Goal: Task Accomplishment & Management: Complete application form

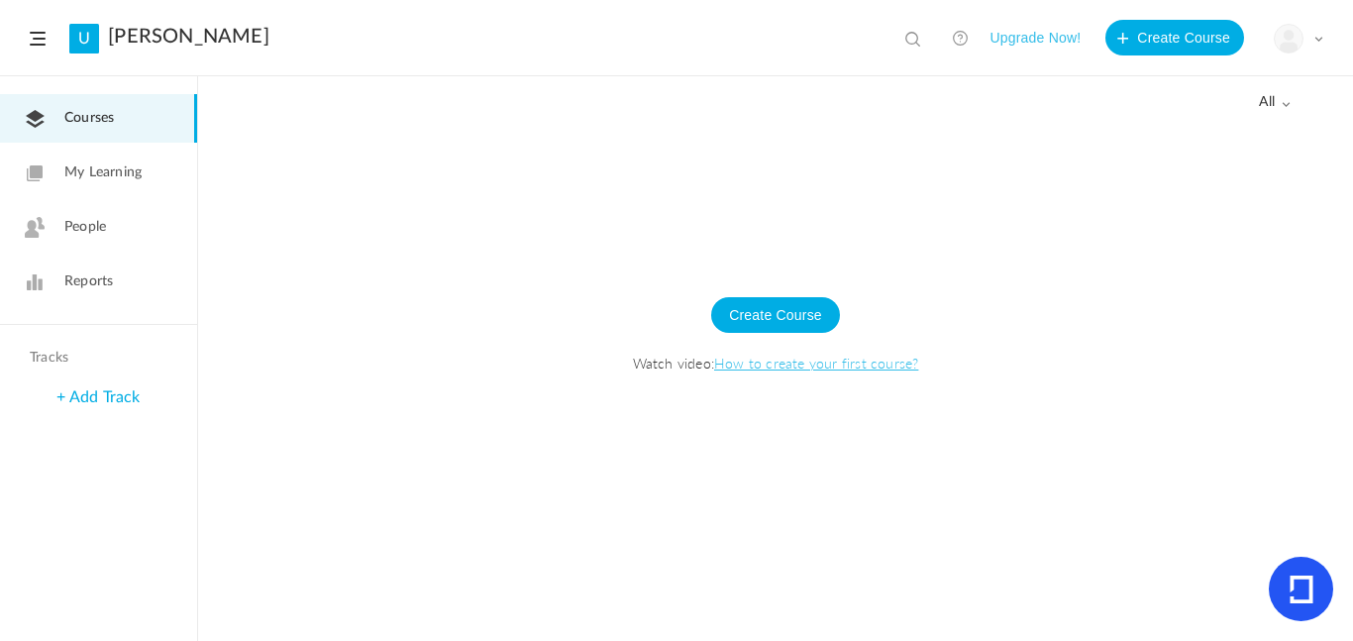
click at [88, 194] on link "My Learning" at bounding box center [98, 173] width 197 height 49
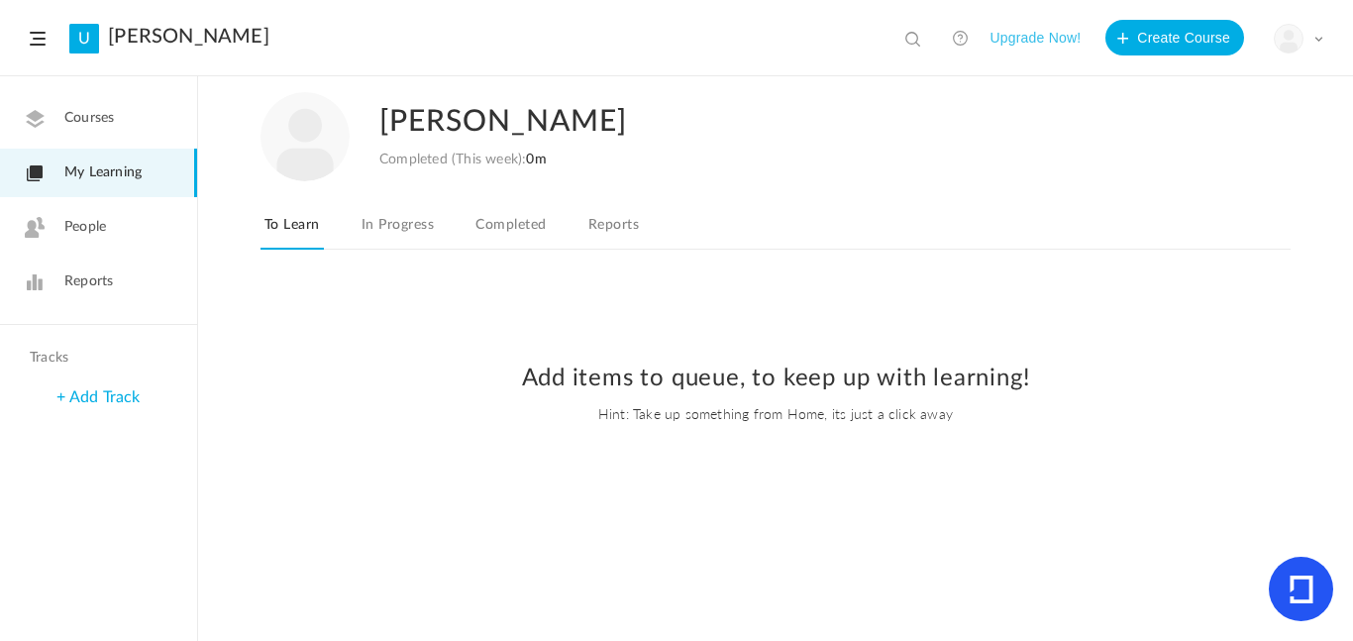
click at [99, 215] on link "People" at bounding box center [98, 227] width 197 height 49
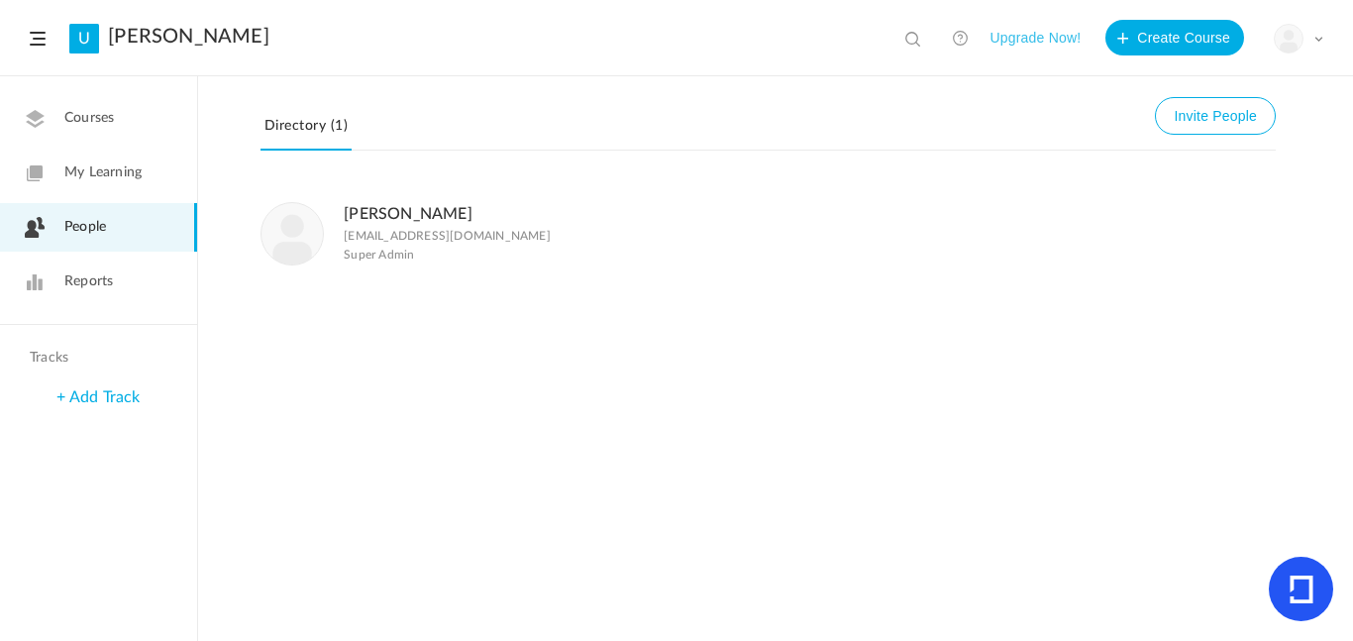
click at [71, 101] on link "Courses" at bounding box center [98, 118] width 197 height 49
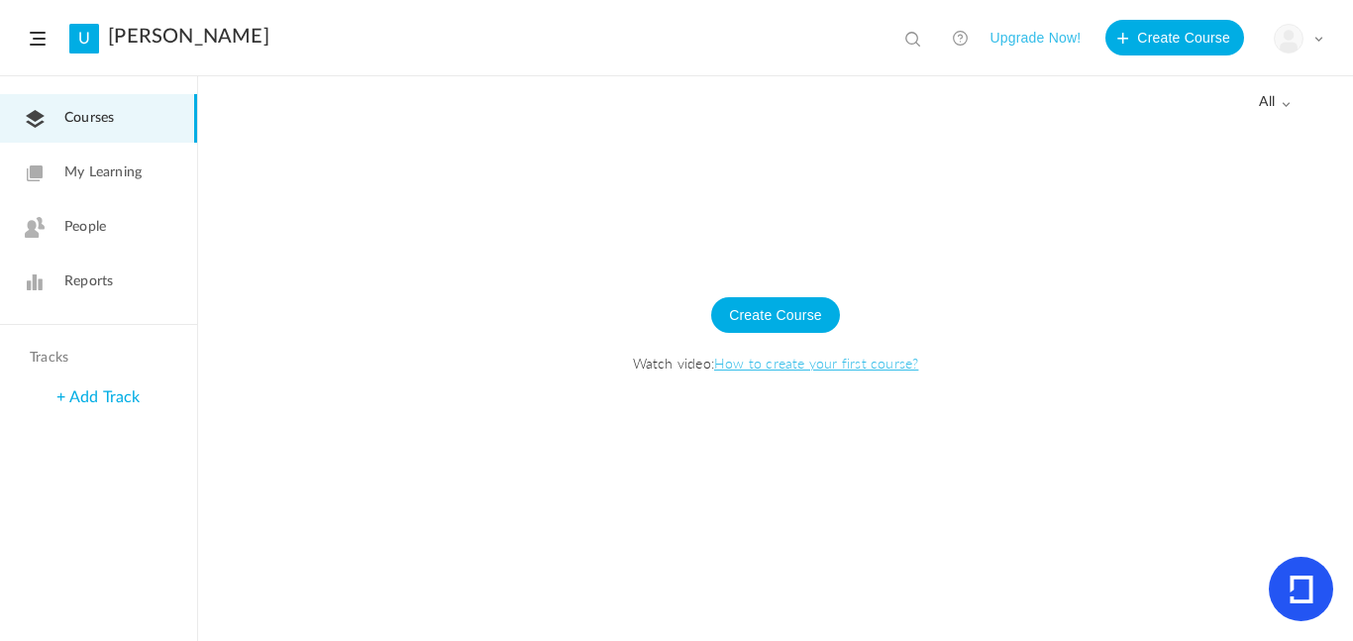
click at [85, 405] on div "+ Add Track" at bounding box center [98, 397] width 197 height 43
click at [40, 40] on span at bounding box center [38, 39] width 16 height 14
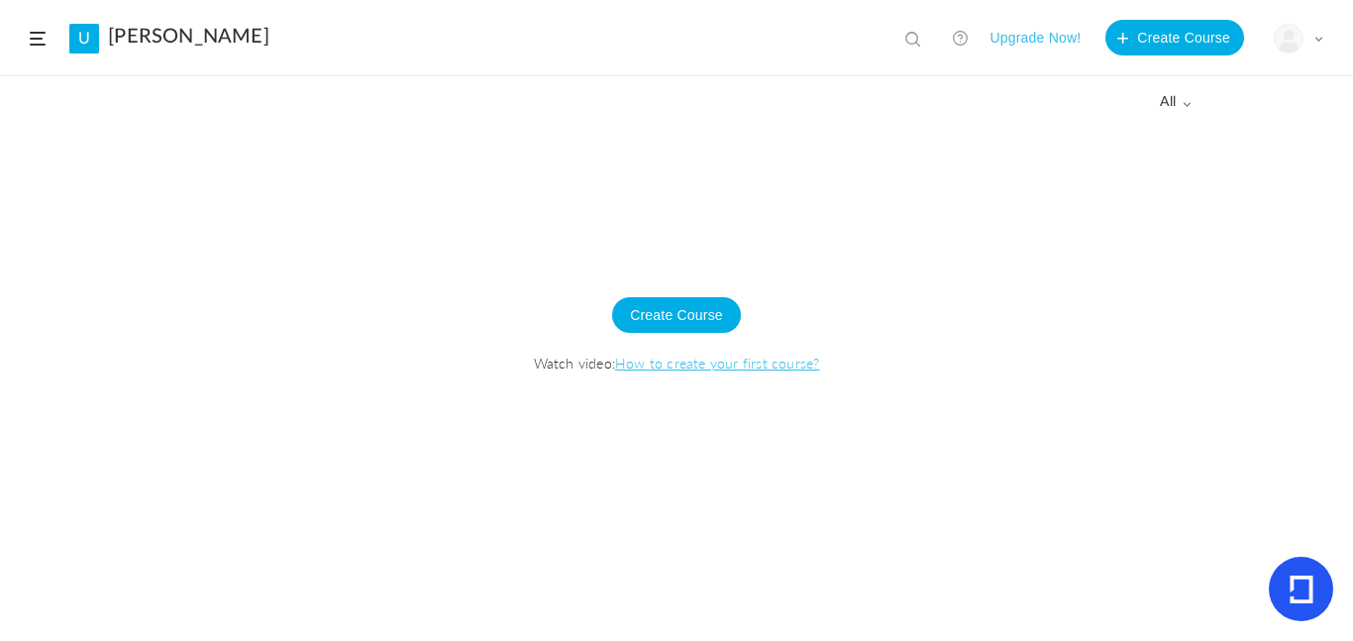
click at [40, 41] on span at bounding box center [38, 39] width 16 height 14
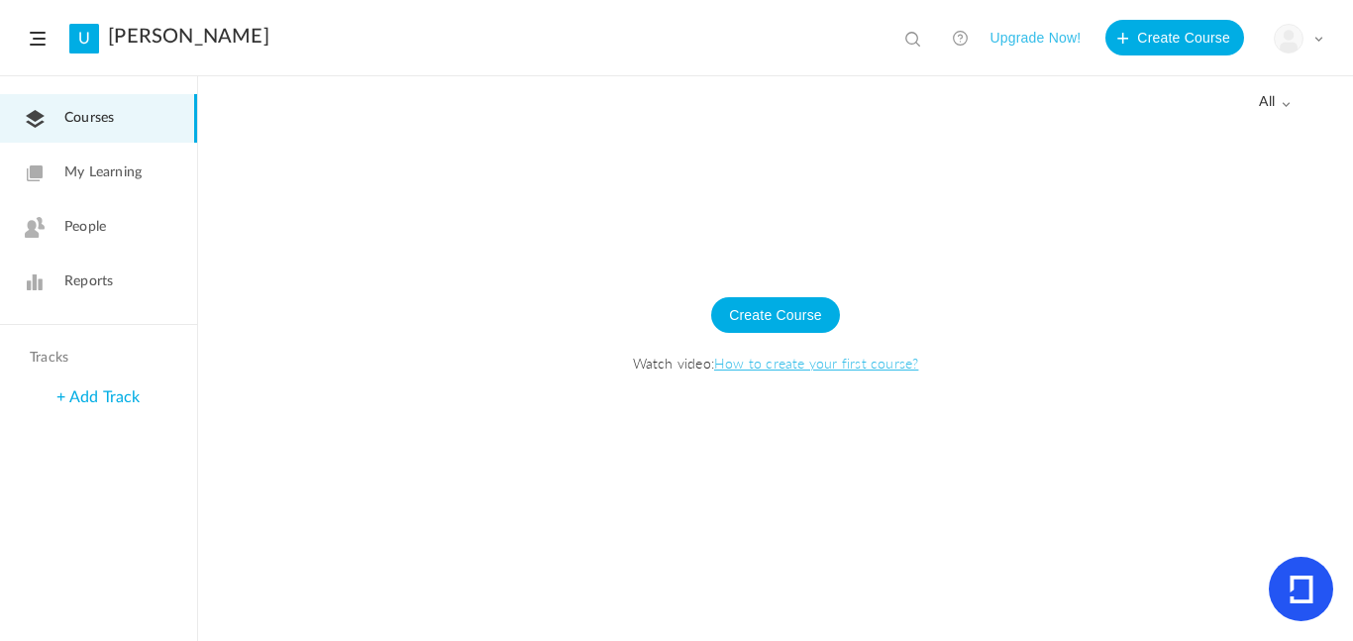
click at [825, 270] on div "Create Course Watch video: How to create your first course?" at bounding box center [775, 344] width 1115 height 174
click at [767, 362] on link "How to create your first course?" at bounding box center [816, 363] width 204 height 20
click at [756, 316] on button "Create Course" at bounding box center [775, 315] width 129 height 36
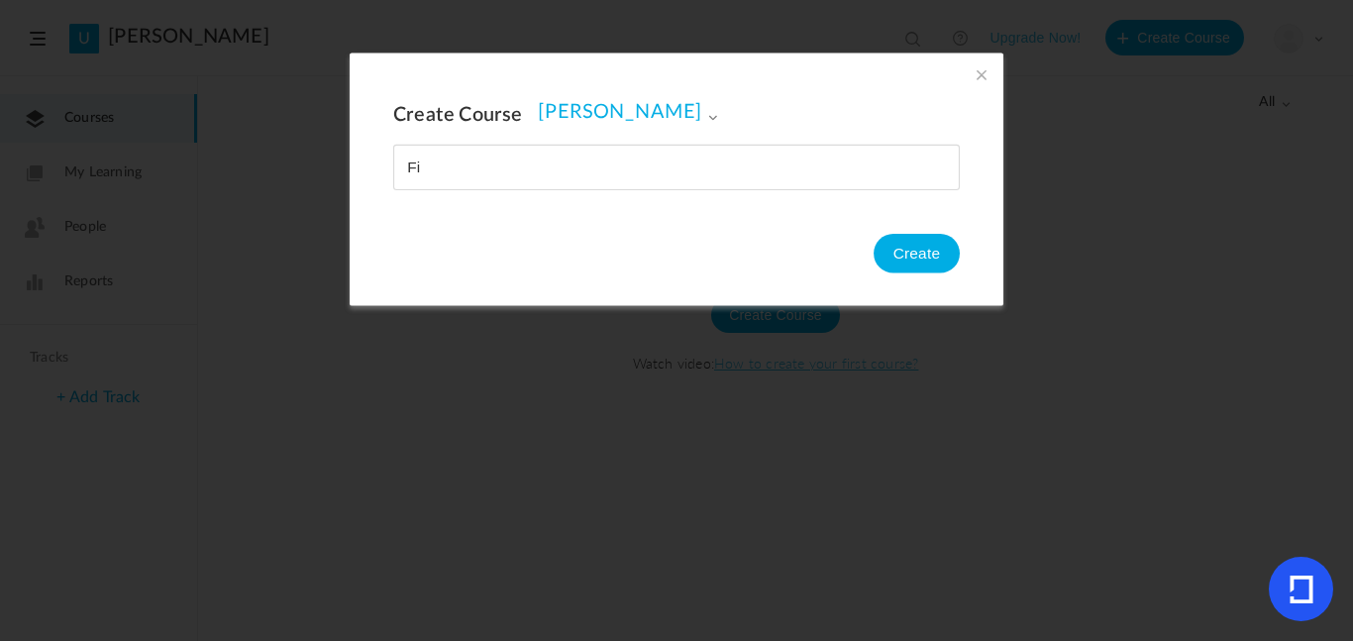
type input "F"
type input "Math for all ages!"
click at [912, 244] on button "Create" at bounding box center [917, 254] width 86 height 40
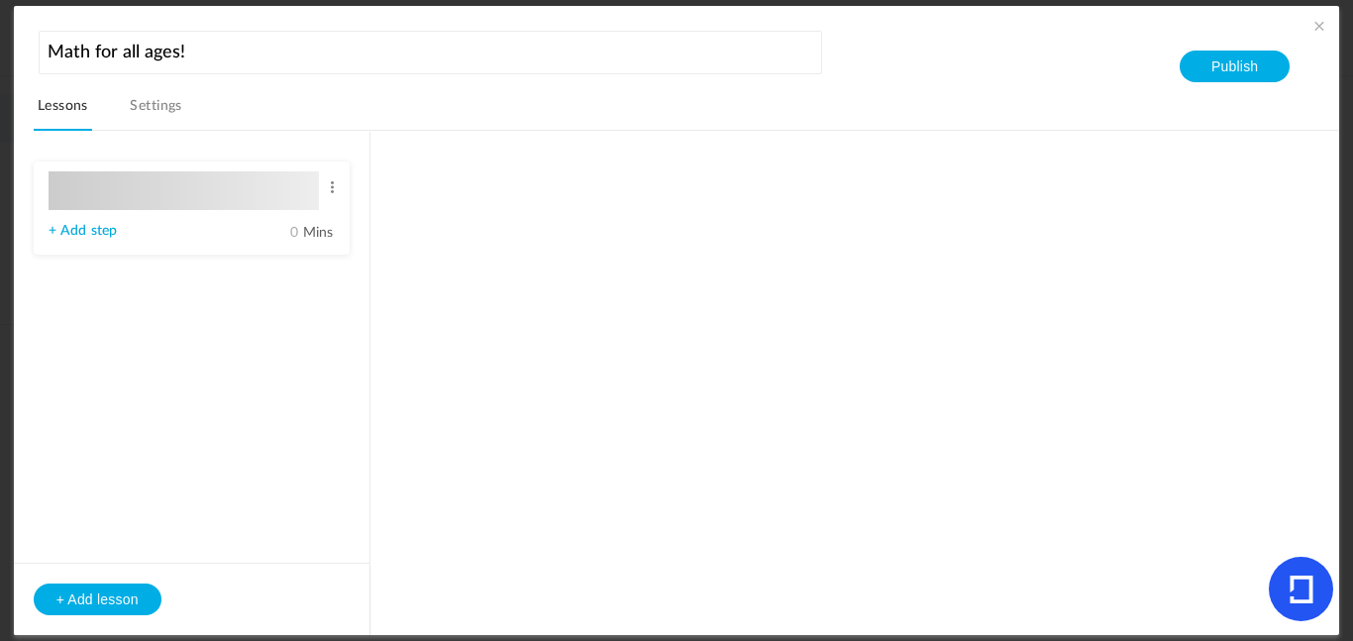
type input "Lesson 1"
type input "0"
type input "Step 1"
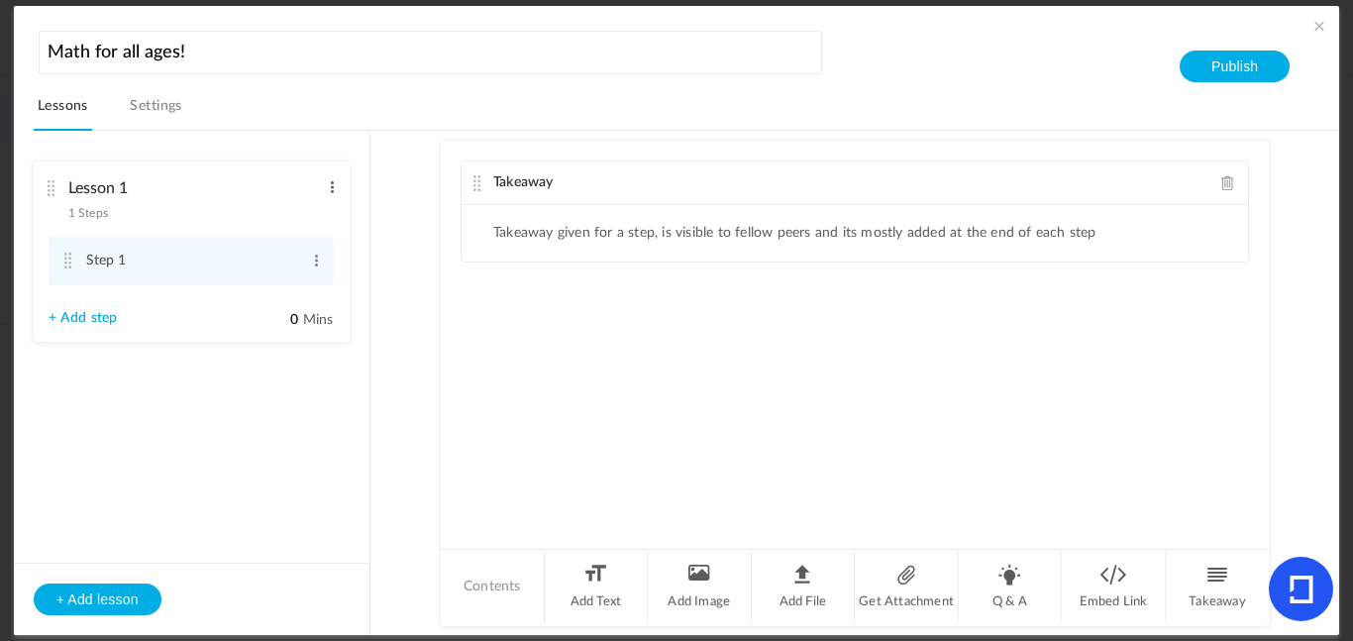
click at [337, 180] on span at bounding box center [332, 187] width 15 height 20
click at [312, 223] on link "Edit" at bounding box center [299, 220] width 77 height 24
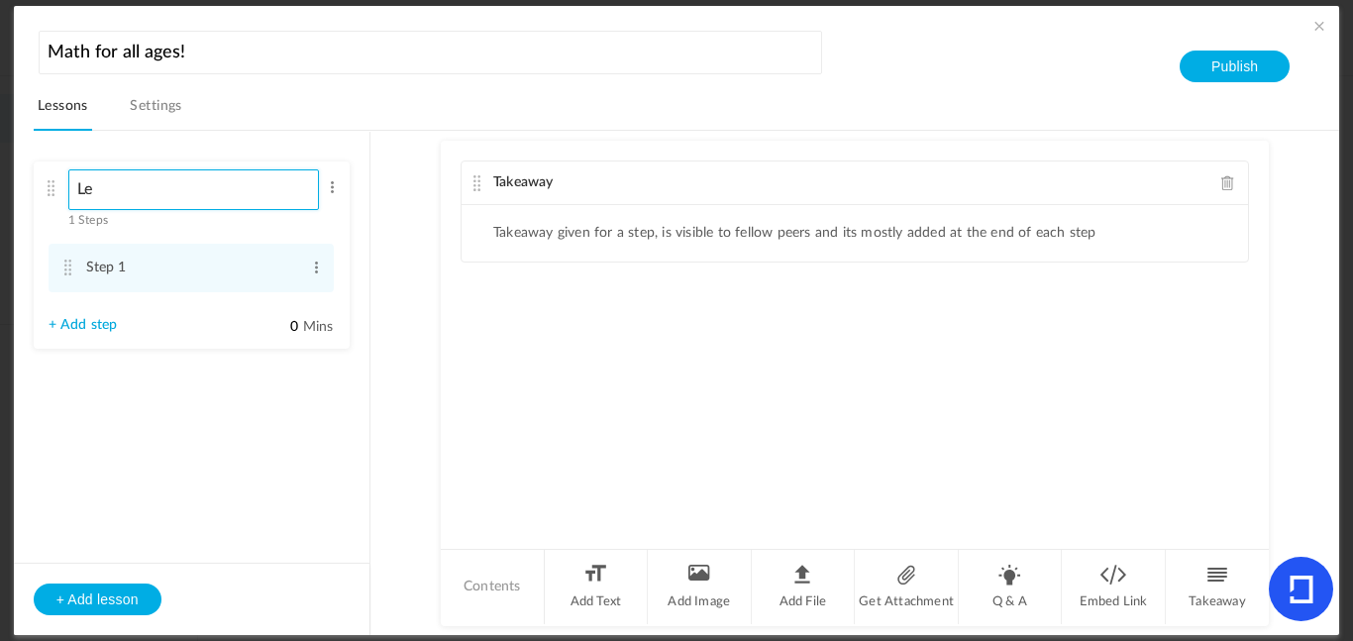
type input "L"
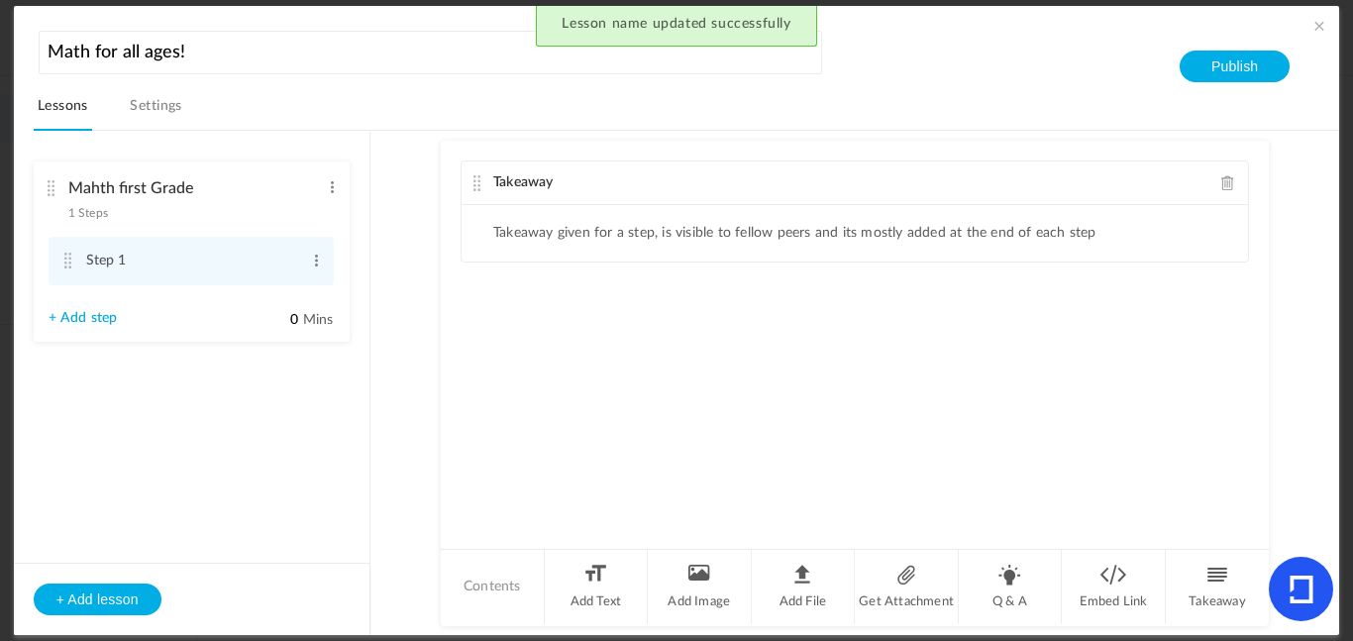
click at [303, 150] on ul "Mahth first Grade 1 Steps Edit Delete Step 1 Edit Delete 0 Mins" at bounding box center [192, 266] width 356 height 269
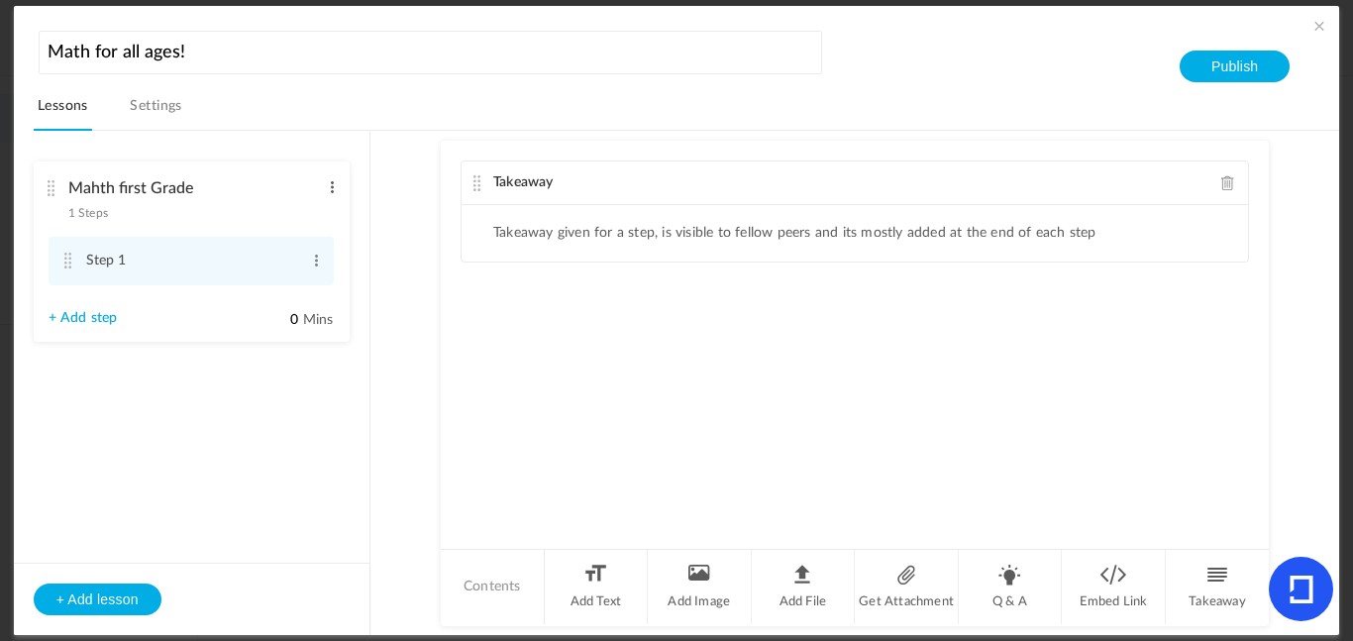
click at [330, 181] on span at bounding box center [332, 187] width 15 height 20
click at [315, 220] on link "Edit" at bounding box center [299, 220] width 77 height 24
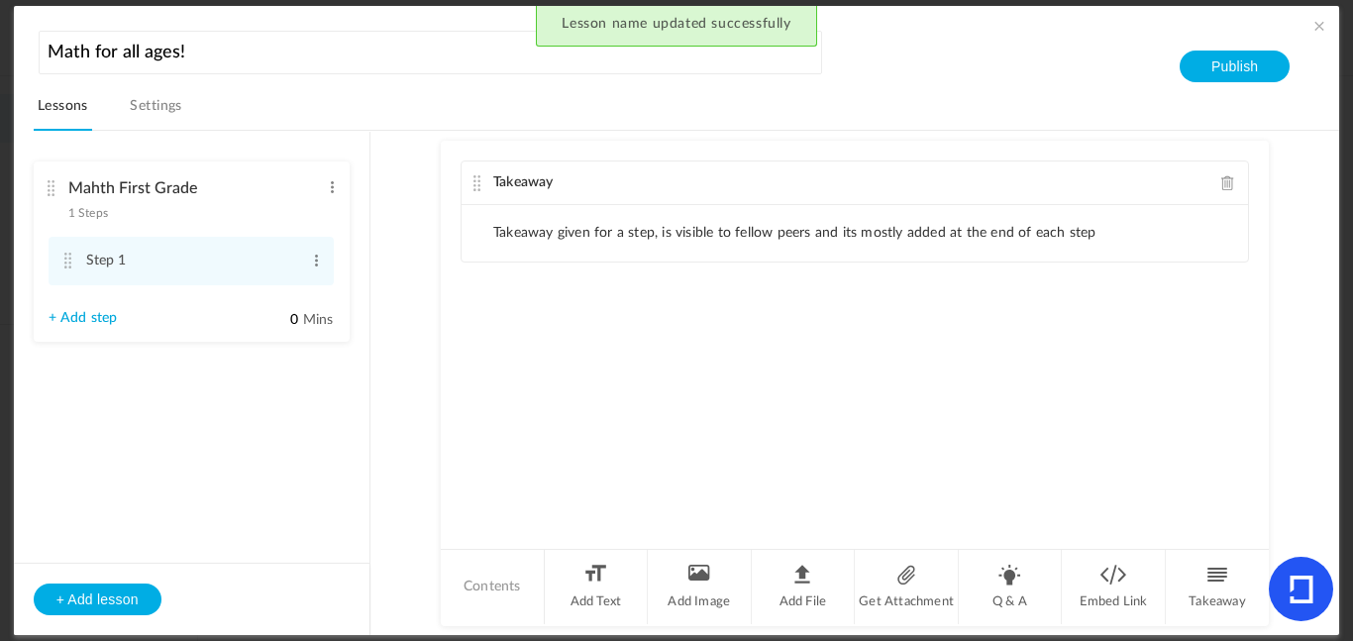
click at [583, 238] on li "Takeaway given for a step, is visible to fellow peers and its mostly added at t…" at bounding box center [794, 233] width 603 height 17
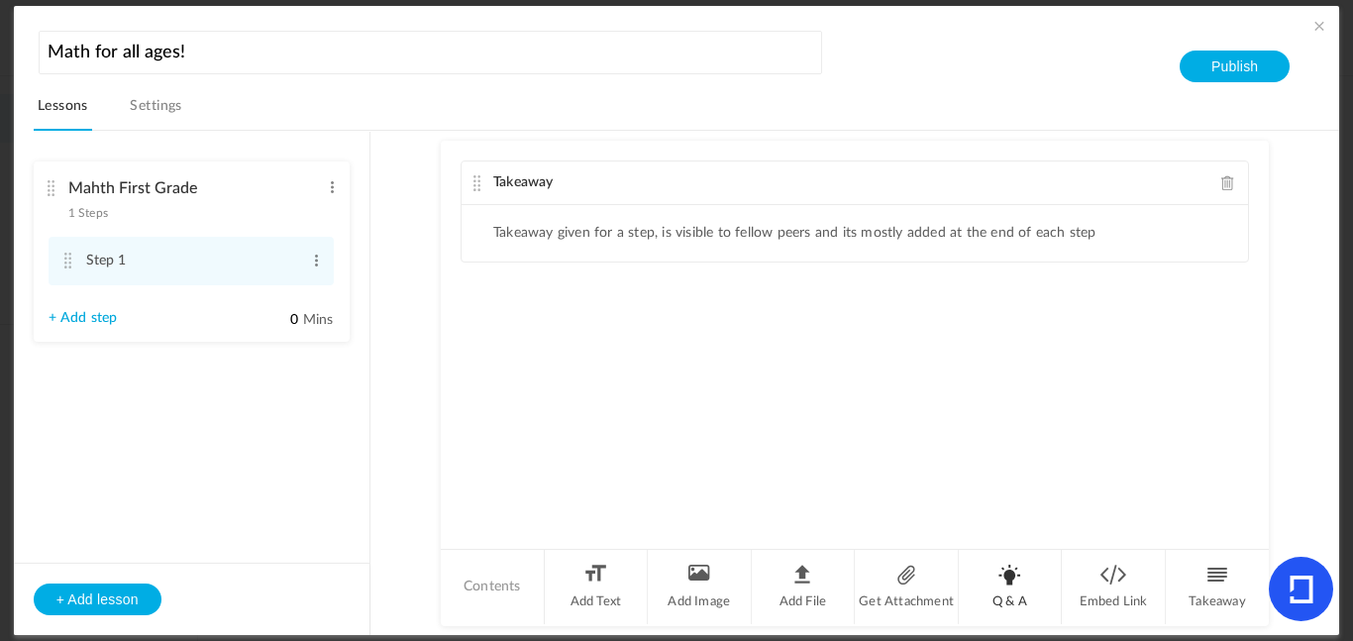
click at [1008, 598] on li "Q & A" at bounding box center [1011, 587] width 104 height 74
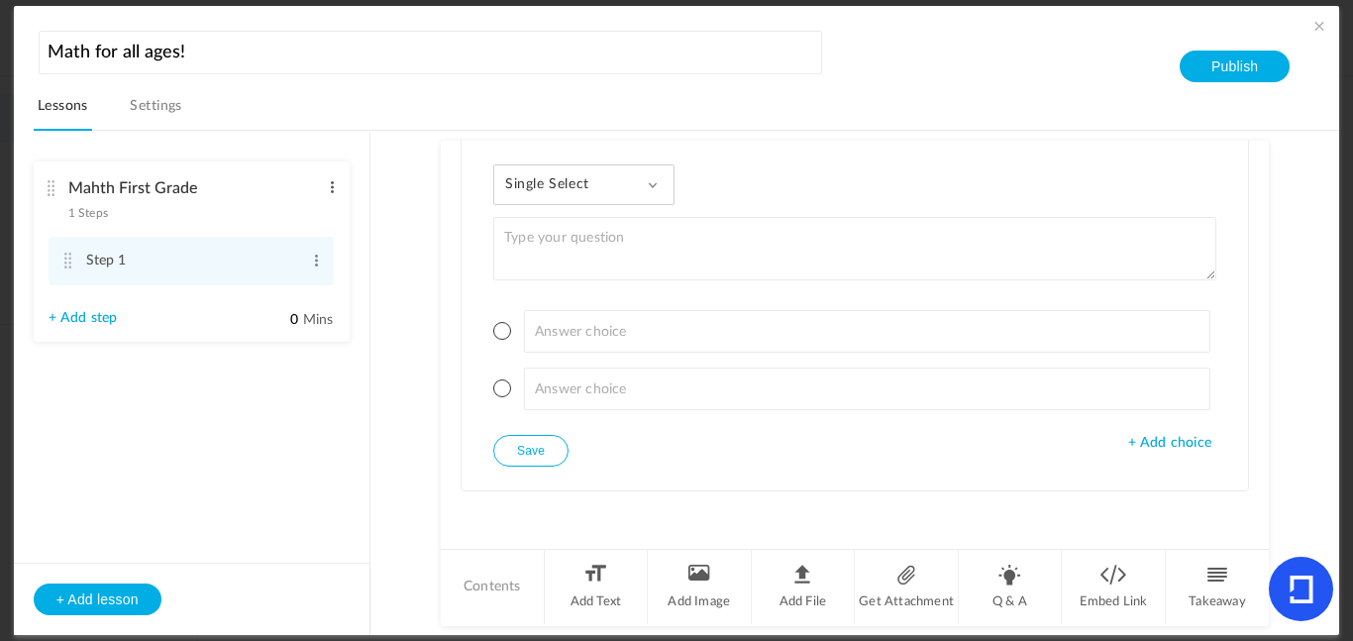
click at [330, 185] on span at bounding box center [332, 187] width 15 height 20
click at [299, 221] on link "Edit" at bounding box center [299, 220] width 77 height 24
type input "Math First Grade"
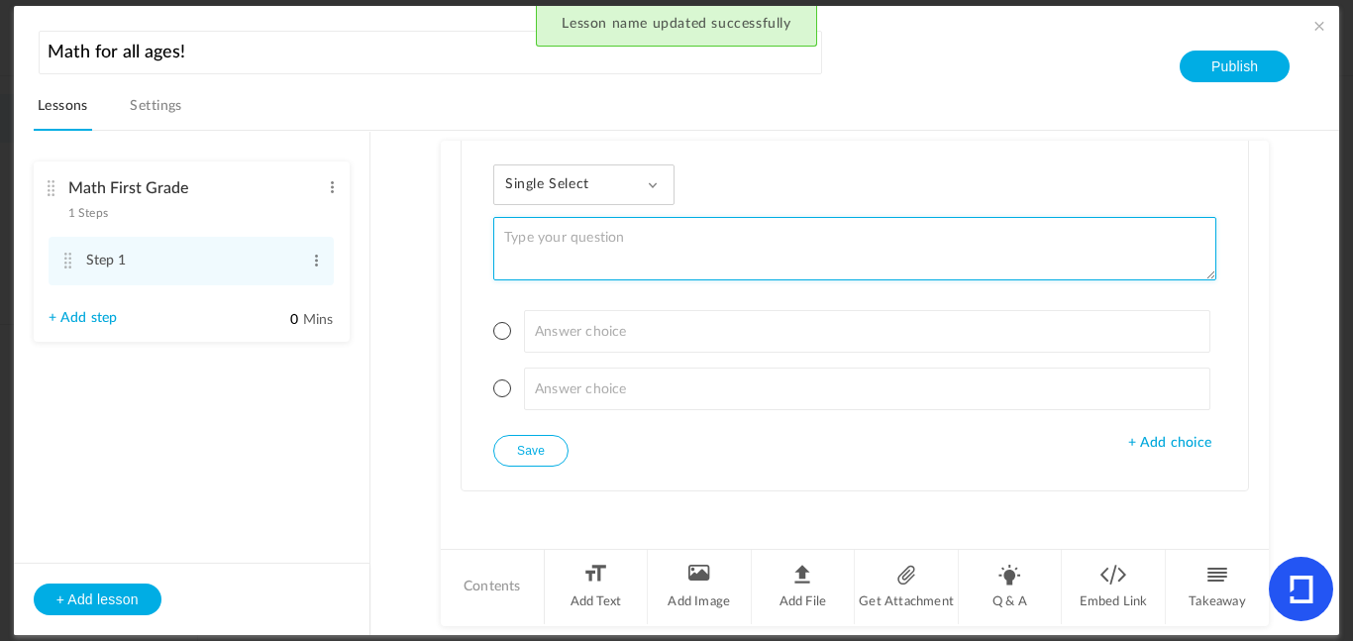
click at [556, 273] on textarea at bounding box center [854, 248] width 723 height 63
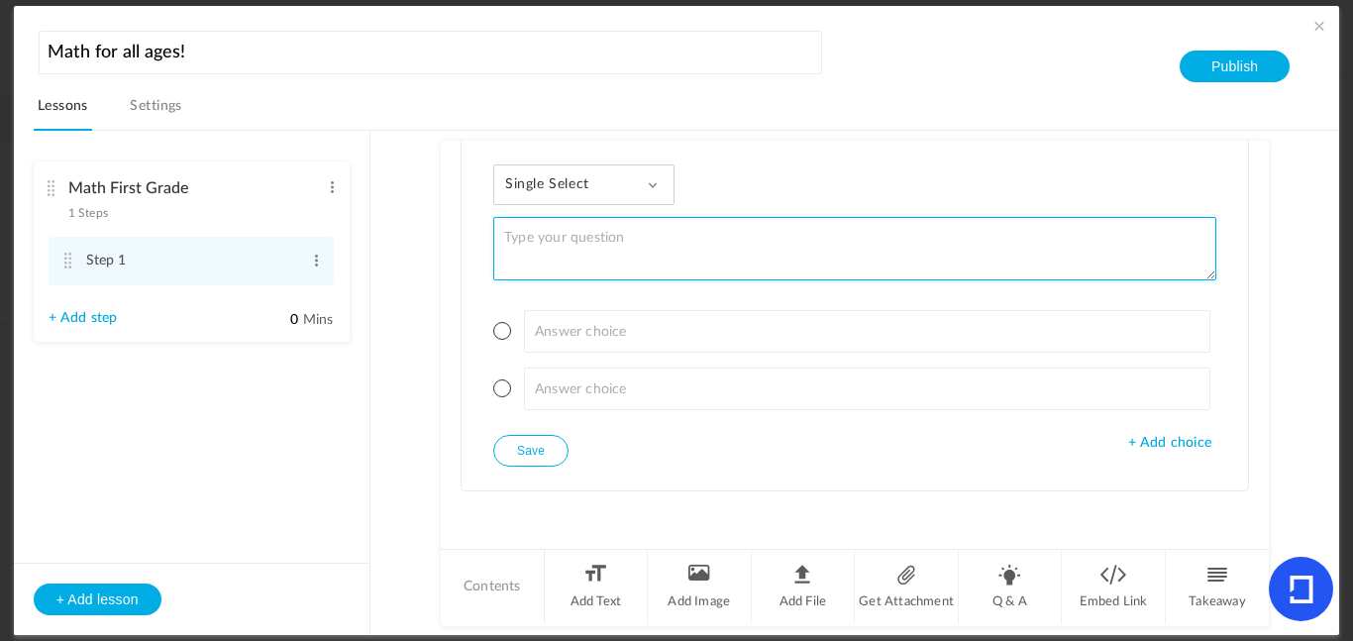
click at [556, 273] on textarea at bounding box center [854, 248] width 723 height 63
type textarea "What is 2+2?"
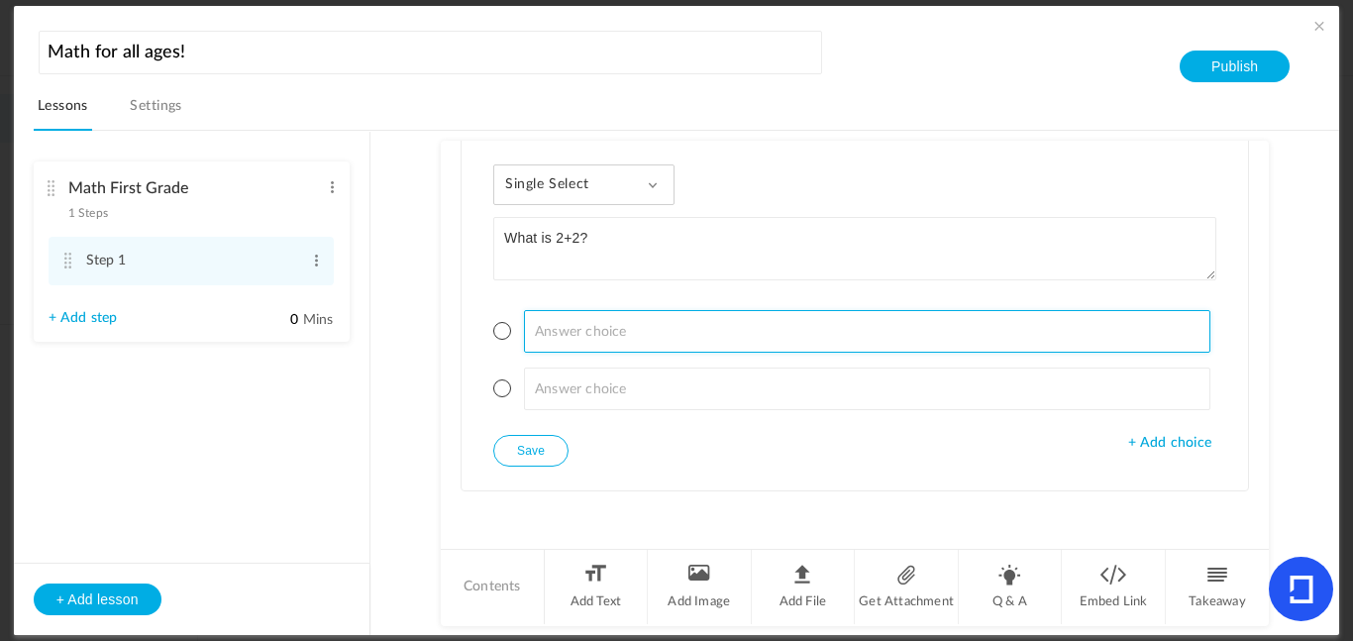
click at [614, 316] on input at bounding box center [867, 331] width 687 height 43
type input "4"
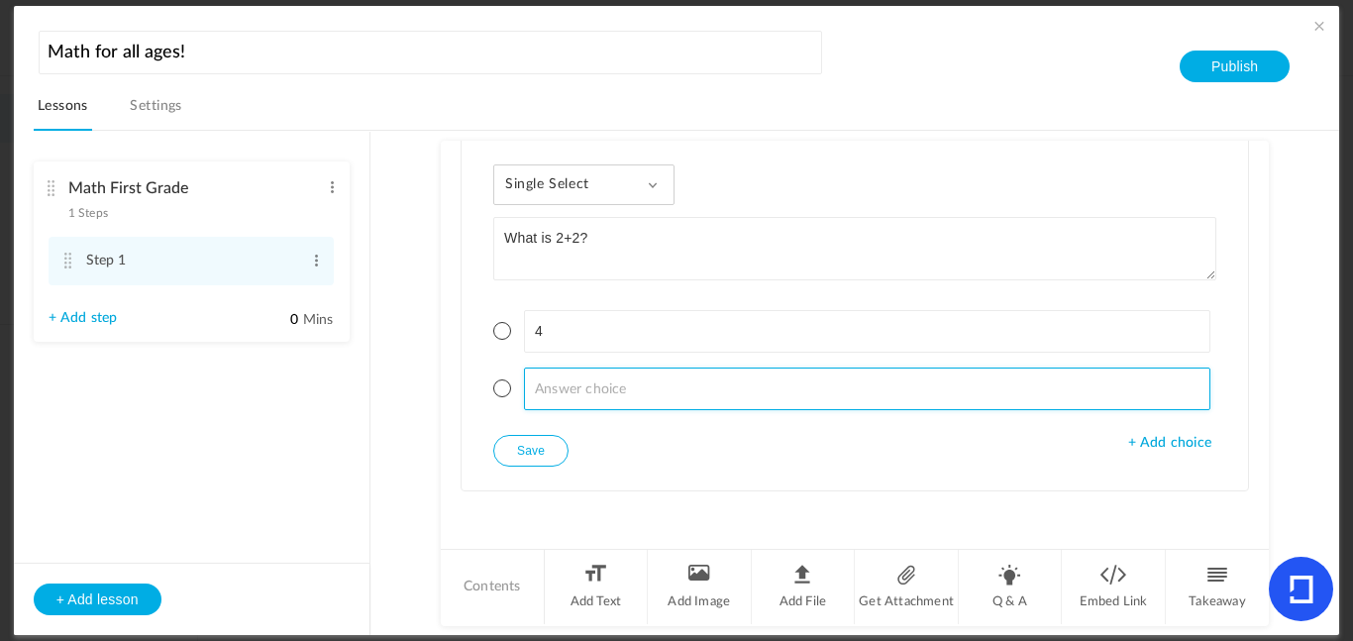
click at [629, 384] on input at bounding box center [867, 388] width 687 height 43
type input "1"
type input "2"
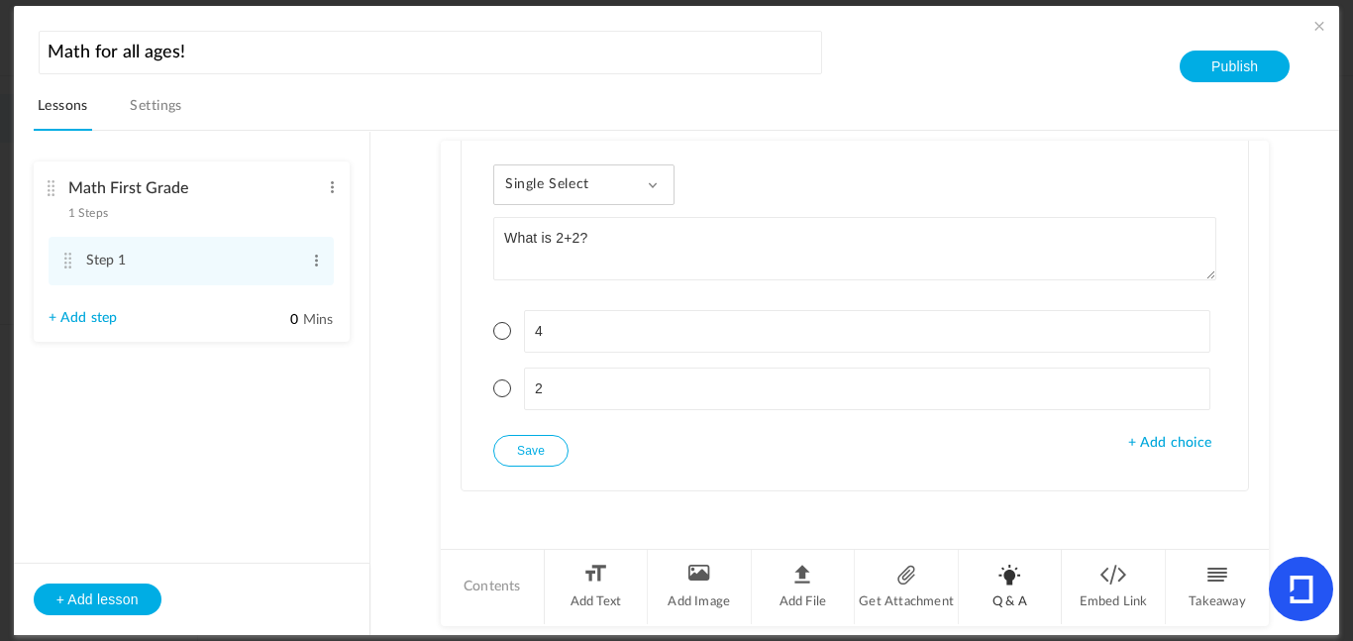
click at [991, 596] on li "Q & A" at bounding box center [1011, 587] width 104 height 74
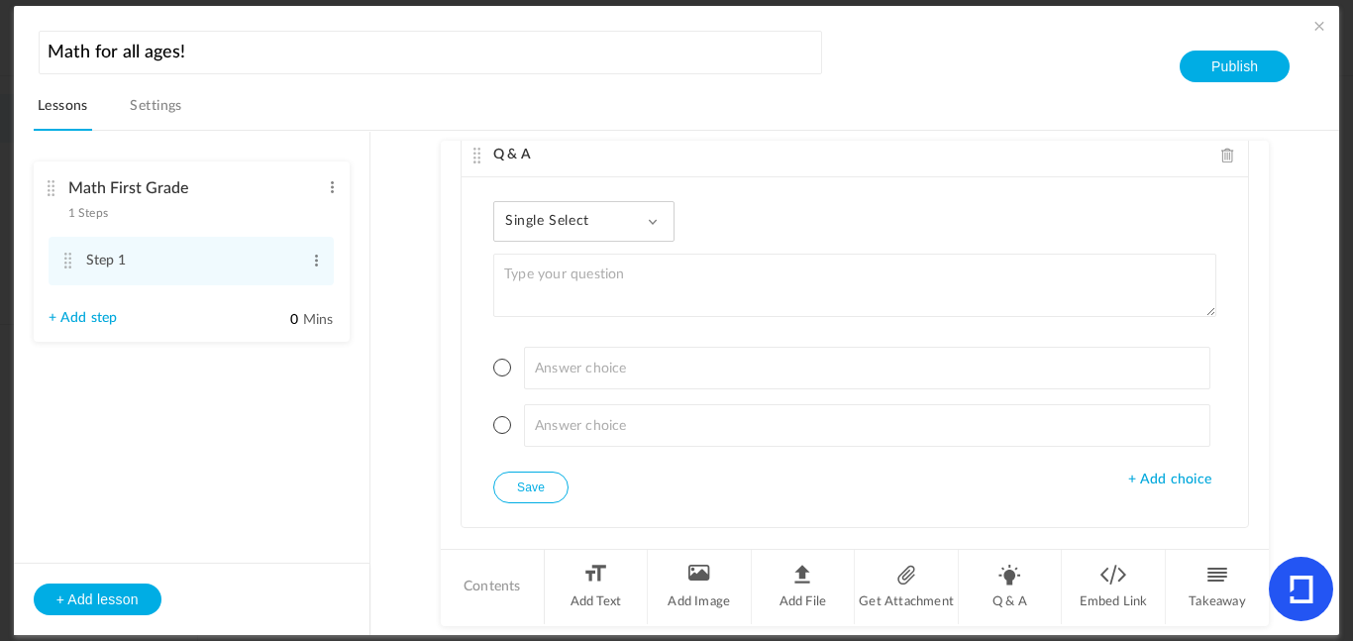
scroll to position [592, 0]
click at [562, 234] on div "Single Select Single Select Multi Select True or False Paragraph Answer" at bounding box center [583, 223] width 181 height 41
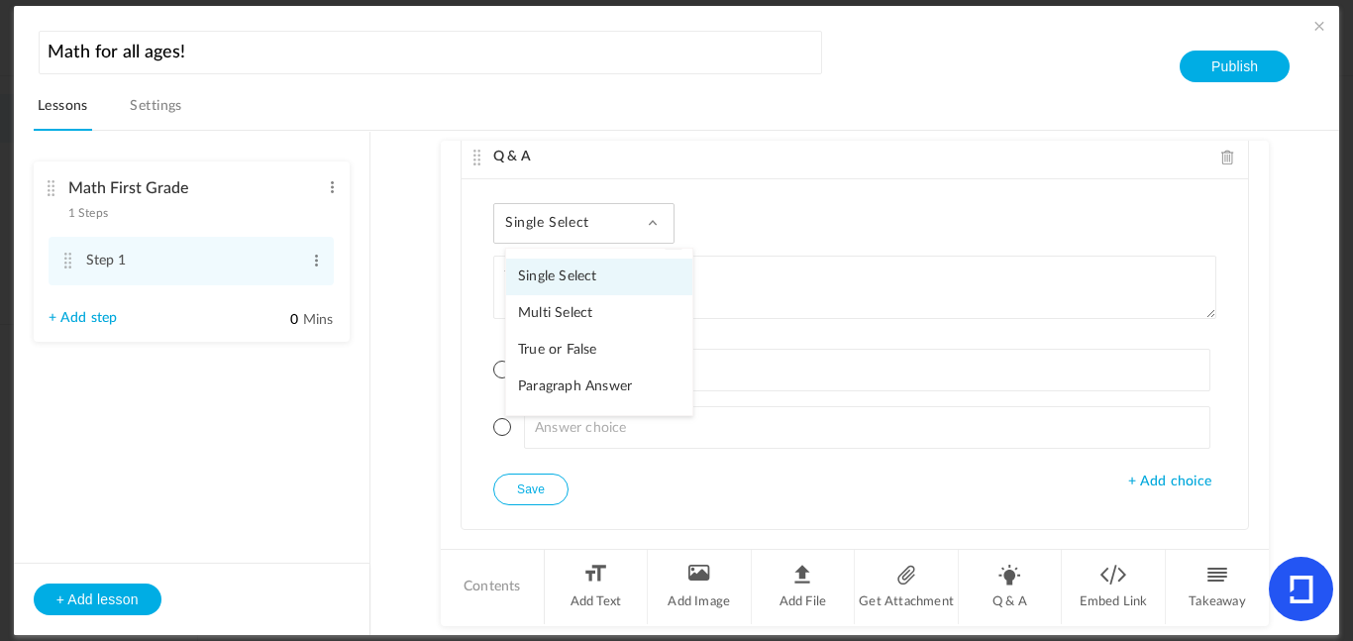
click at [562, 234] on div "Single Select Single Select Multi Select True or False Paragraph Answer" at bounding box center [583, 223] width 181 height 41
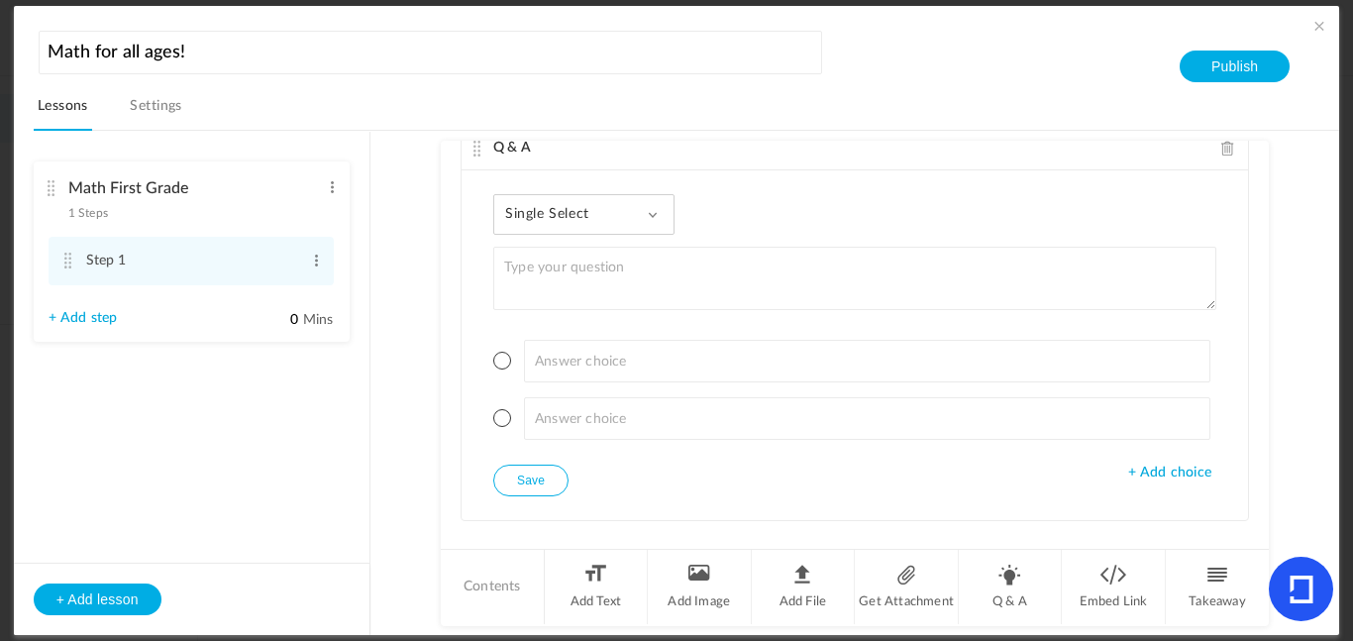
scroll to position [614, 0]
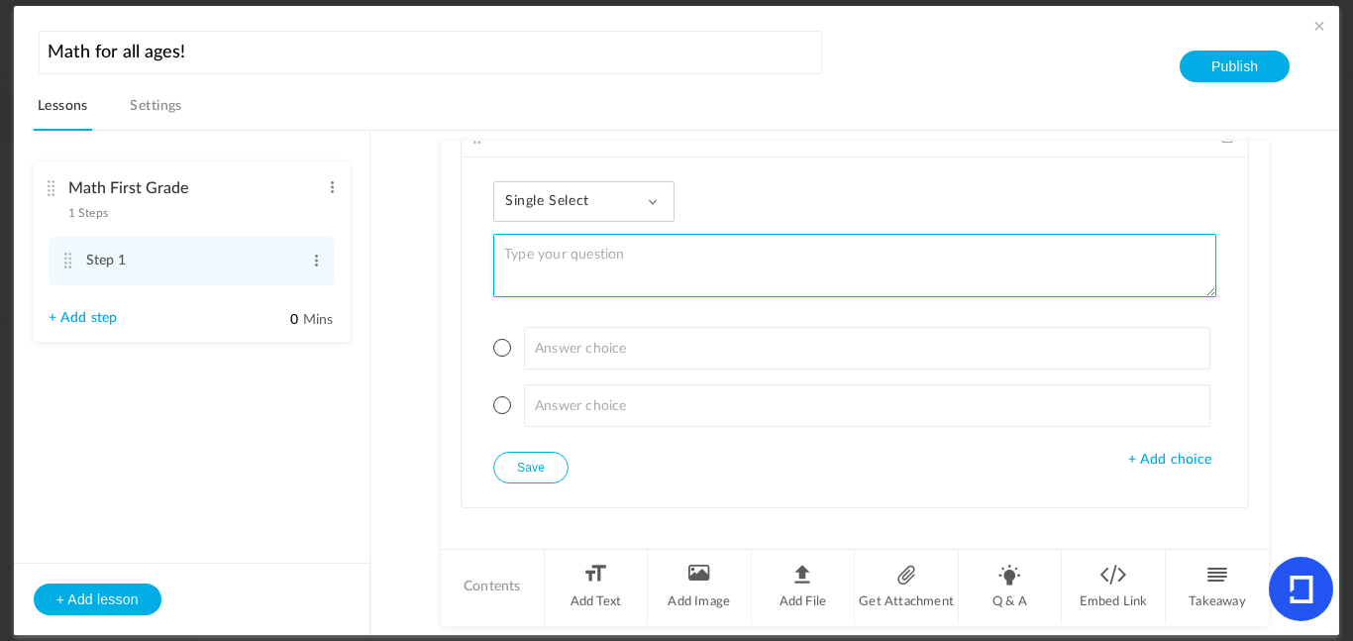
click at [570, 254] on textarea at bounding box center [854, 265] width 723 height 63
type textarea "What is 2+2?"
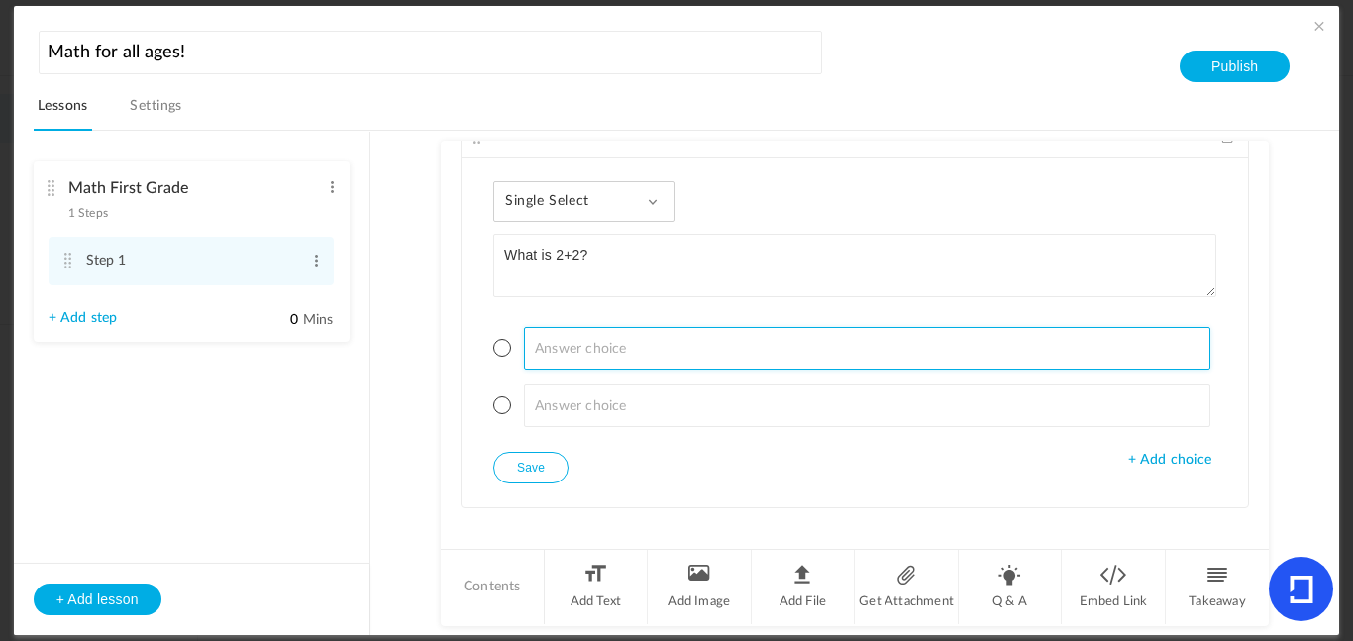
click at [609, 339] on input at bounding box center [867, 348] width 687 height 43
type input "$"
type input "4"
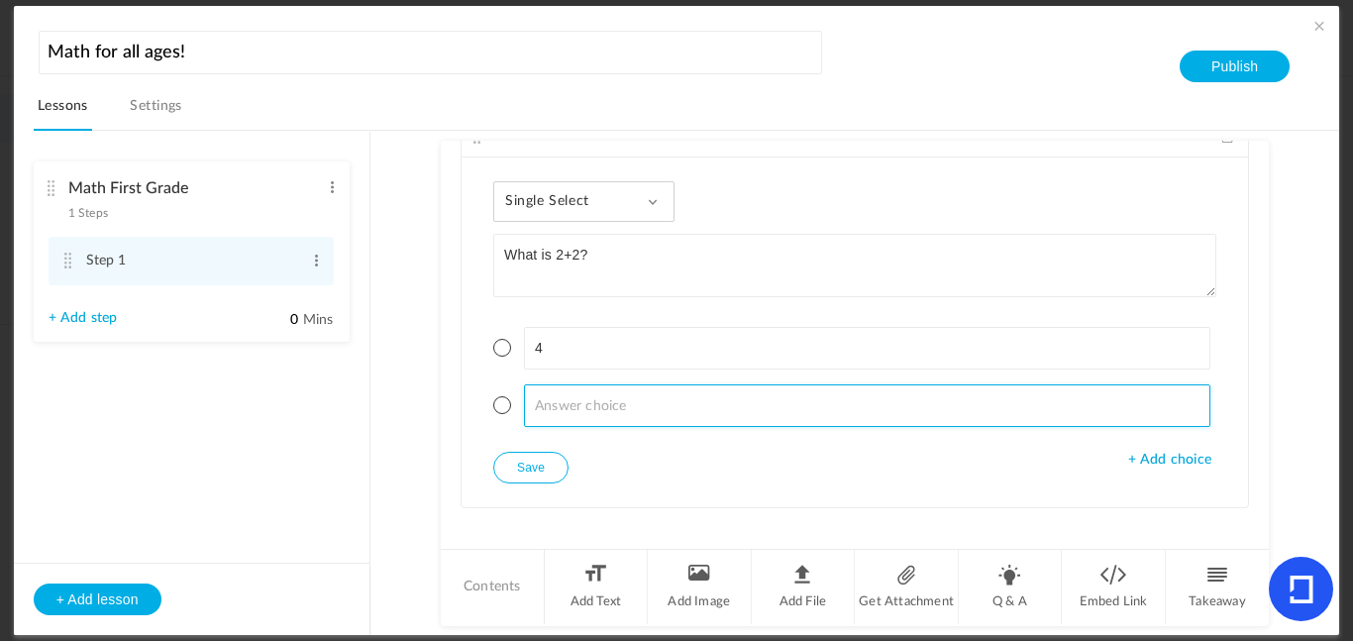
click at [646, 398] on input at bounding box center [867, 405] width 687 height 43
type input "2"
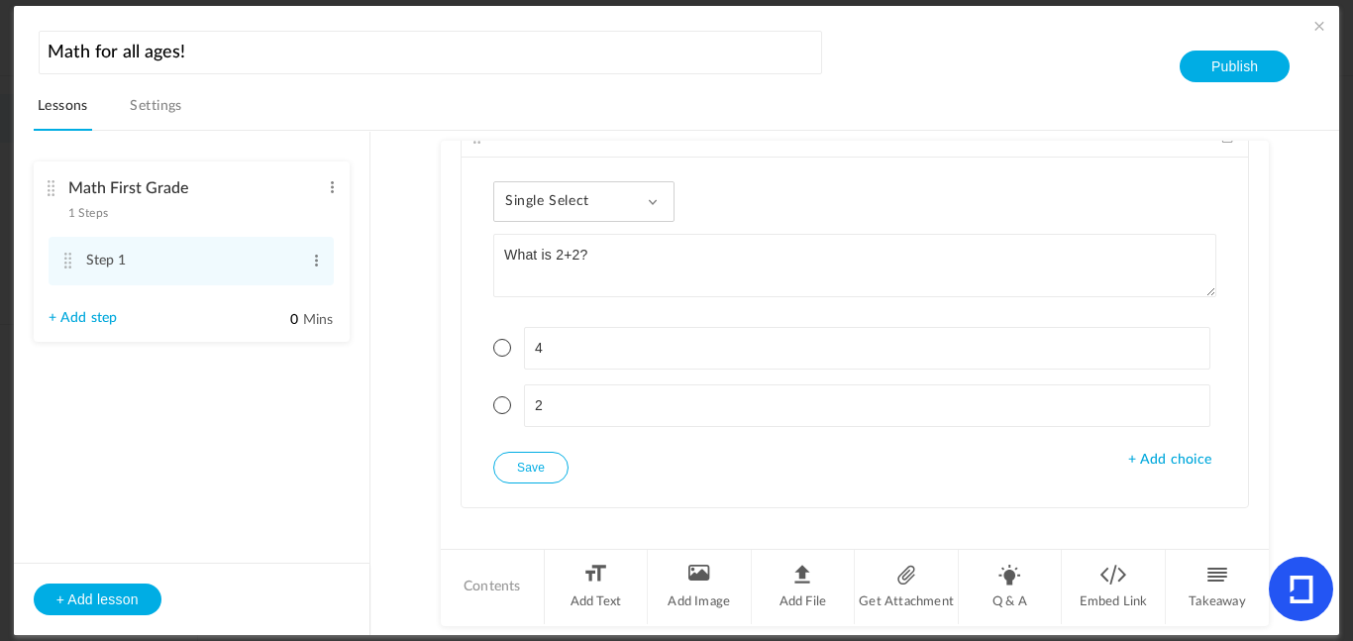
click at [501, 353] on span at bounding box center [502, 348] width 18 height 18
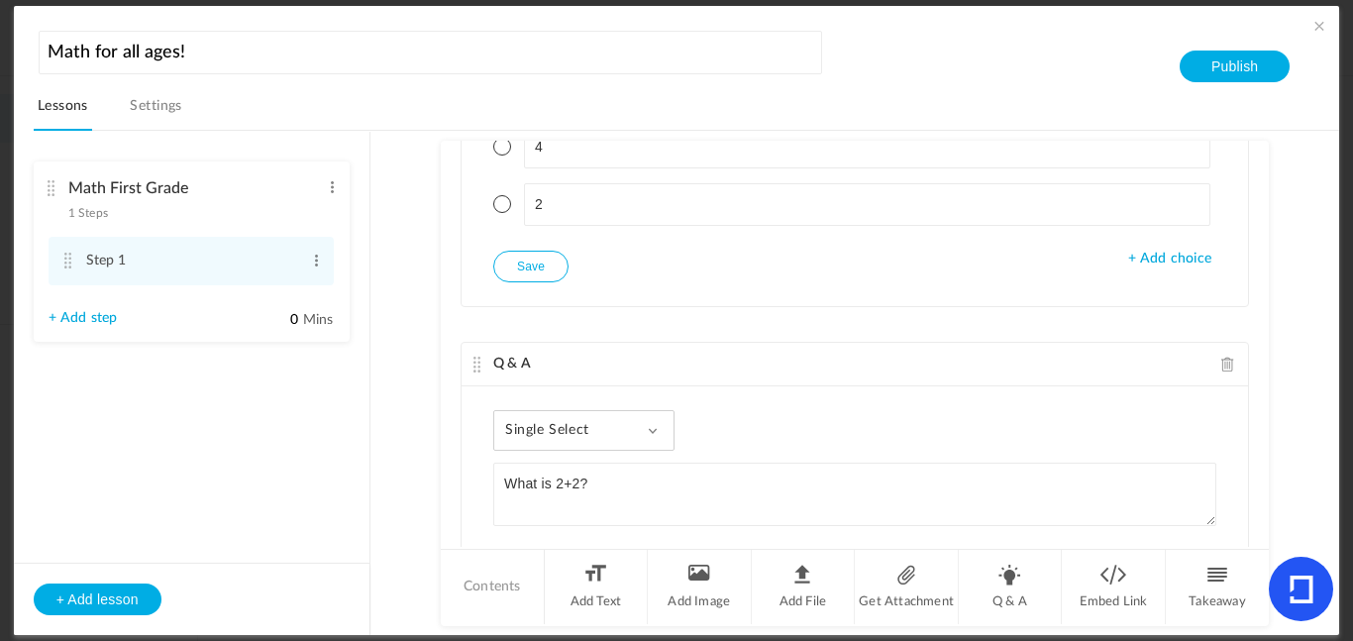
scroll to position [388, 0]
click at [1221, 363] on span at bounding box center [1228, 361] width 14 height 15
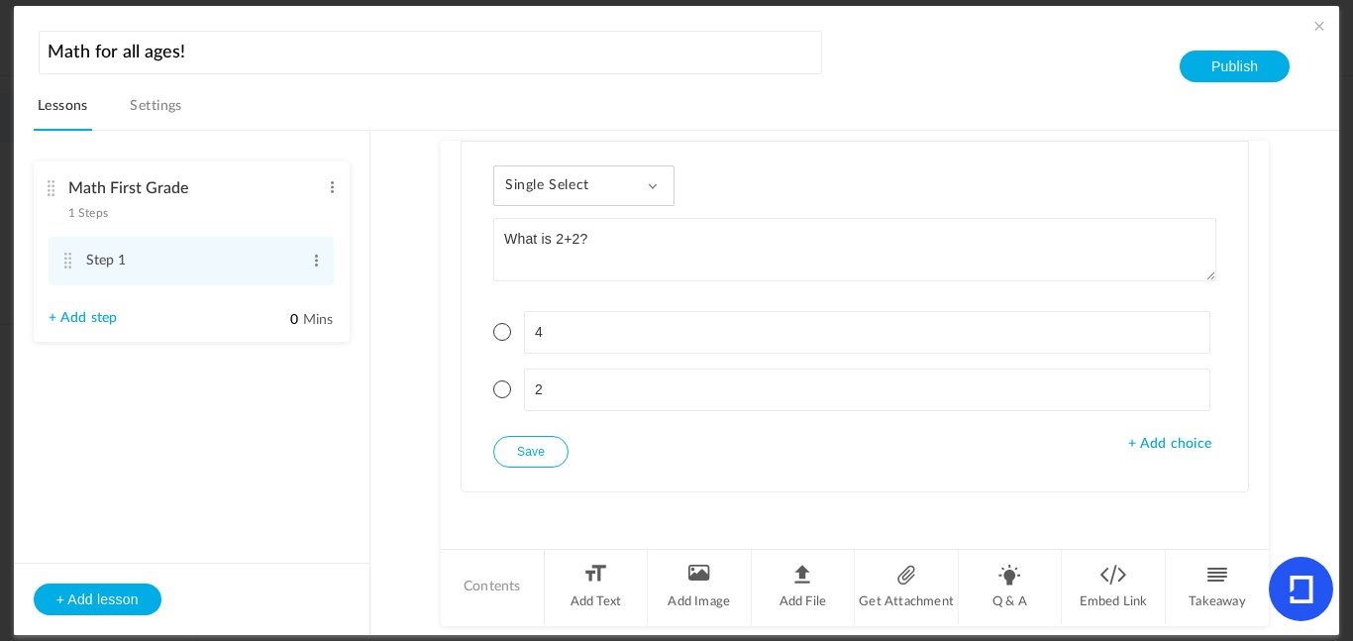
scroll to position [199, 0]
click at [515, 596] on li "Contents" at bounding box center [493, 587] width 104 height 74
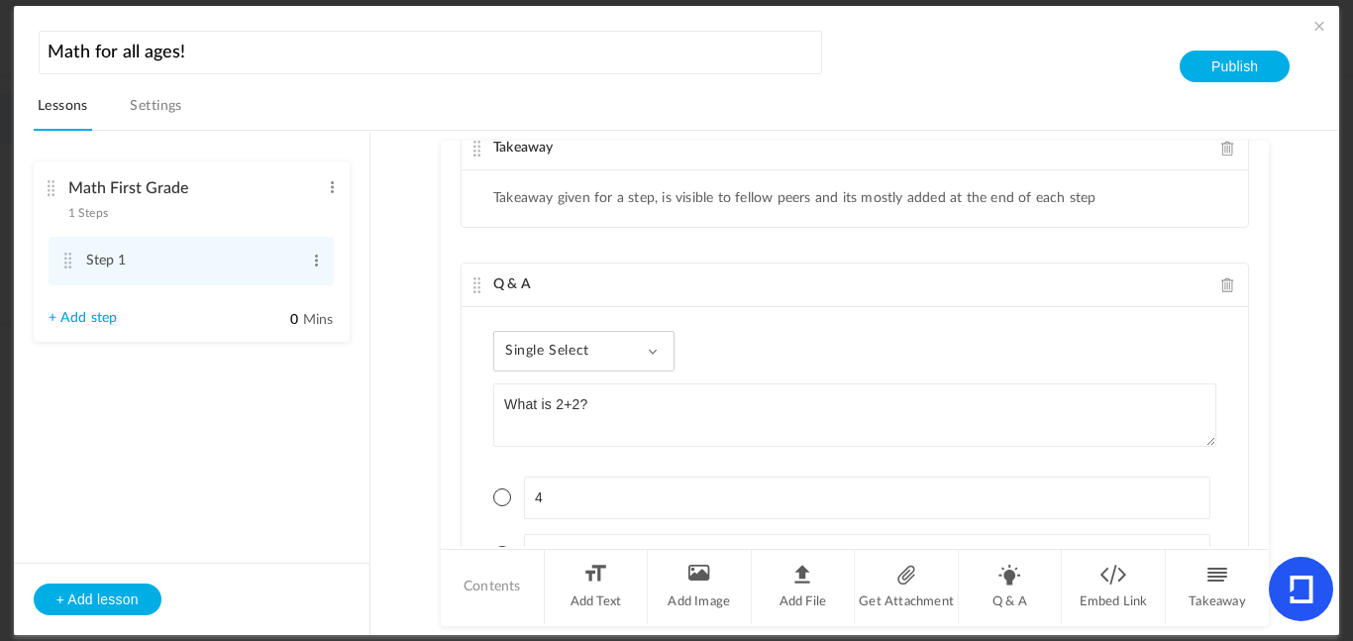
scroll to position [0, 0]
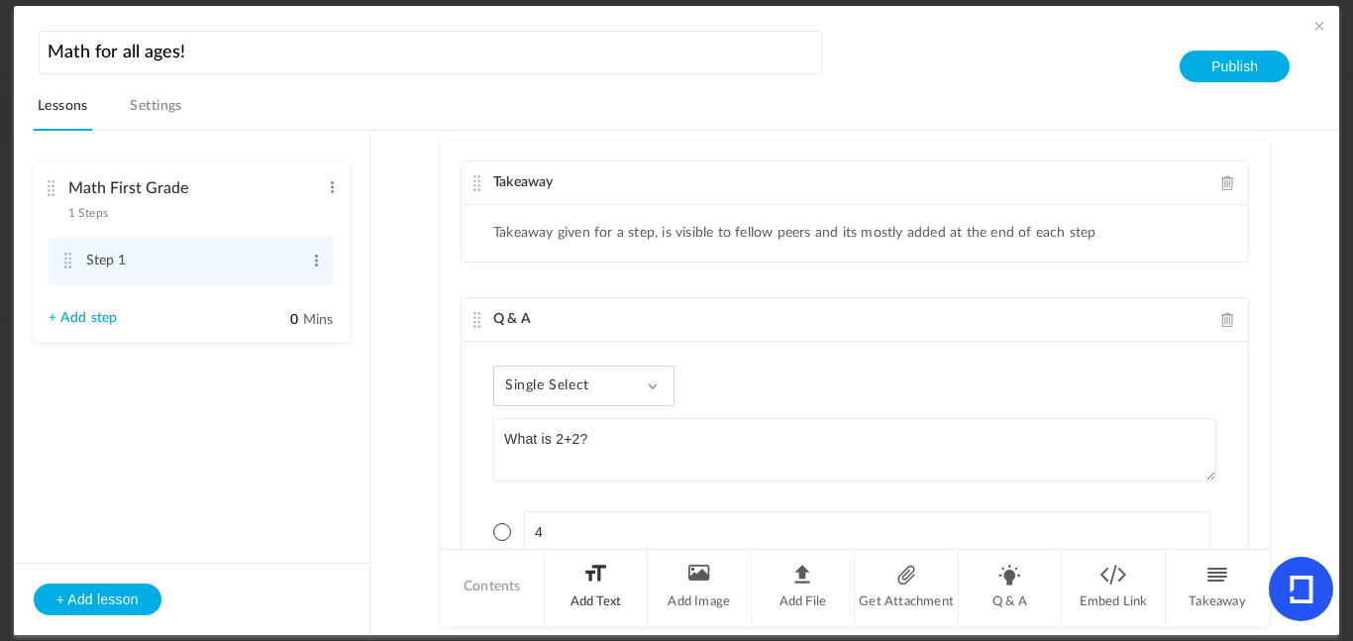
click at [599, 601] on li "Add Text" at bounding box center [597, 587] width 104 height 74
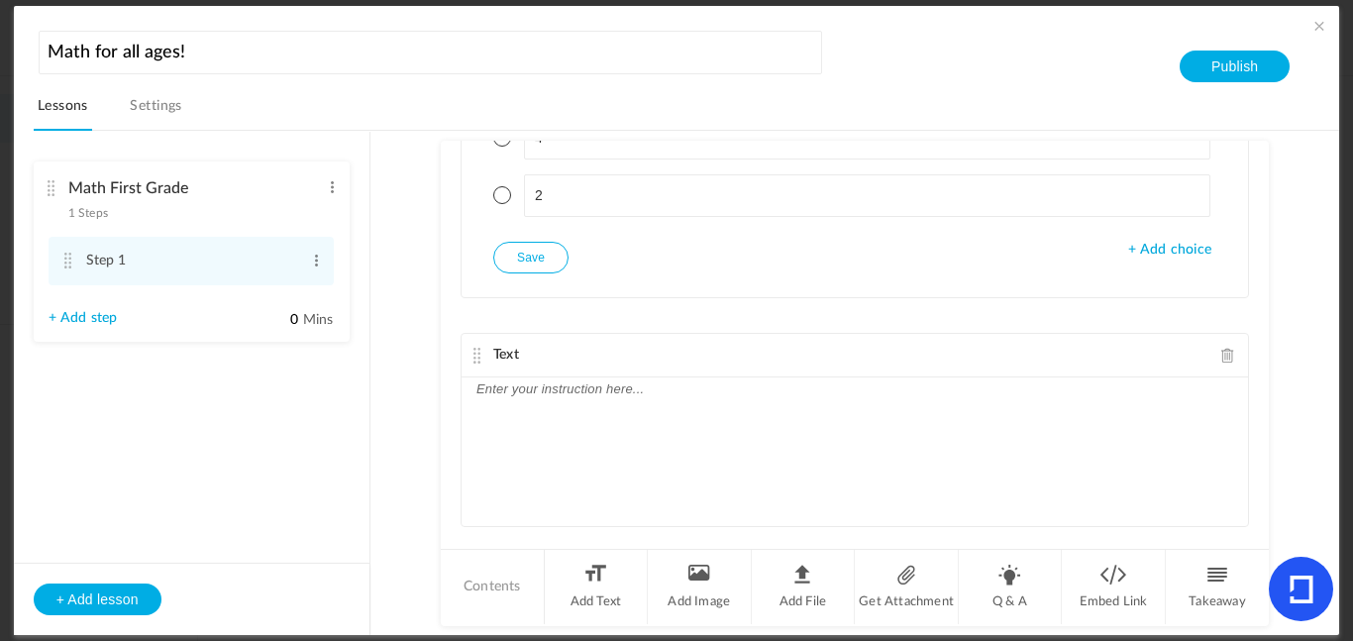
scroll to position [391, 0]
click at [1221, 356] on span at bounding box center [1228, 358] width 14 height 15
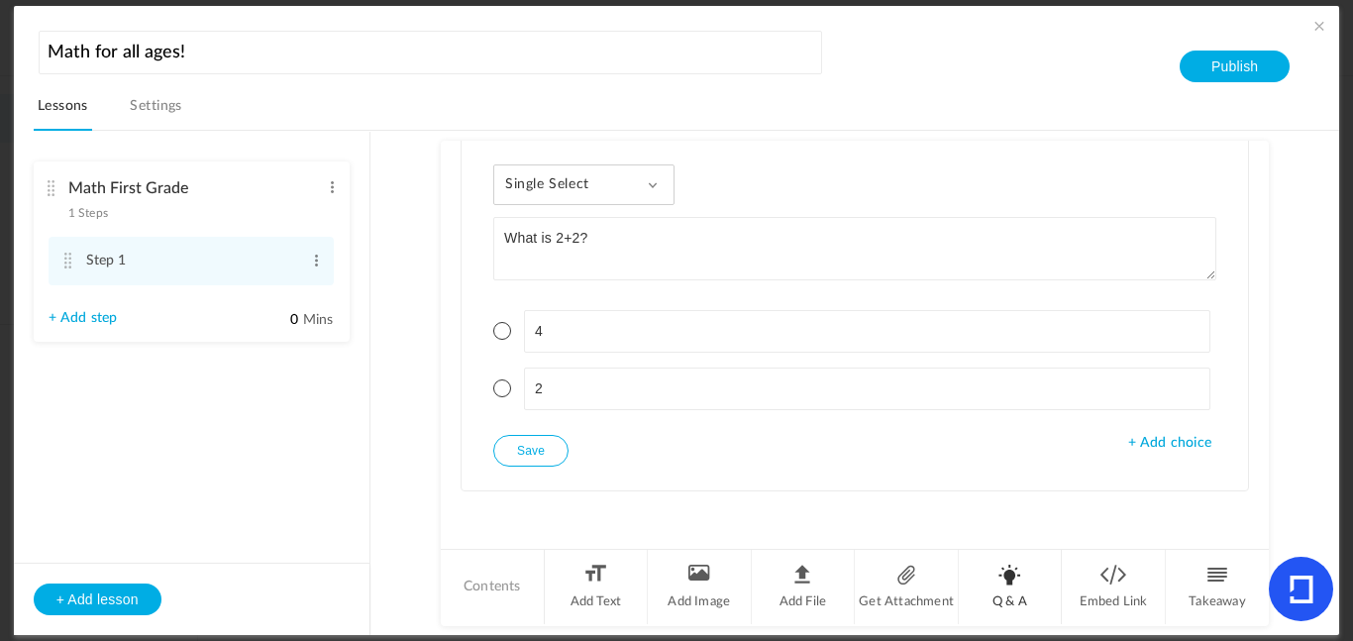
click at [1019, 559] on li "Q & A" at bounding box center [1011, 587] width 104 height 74
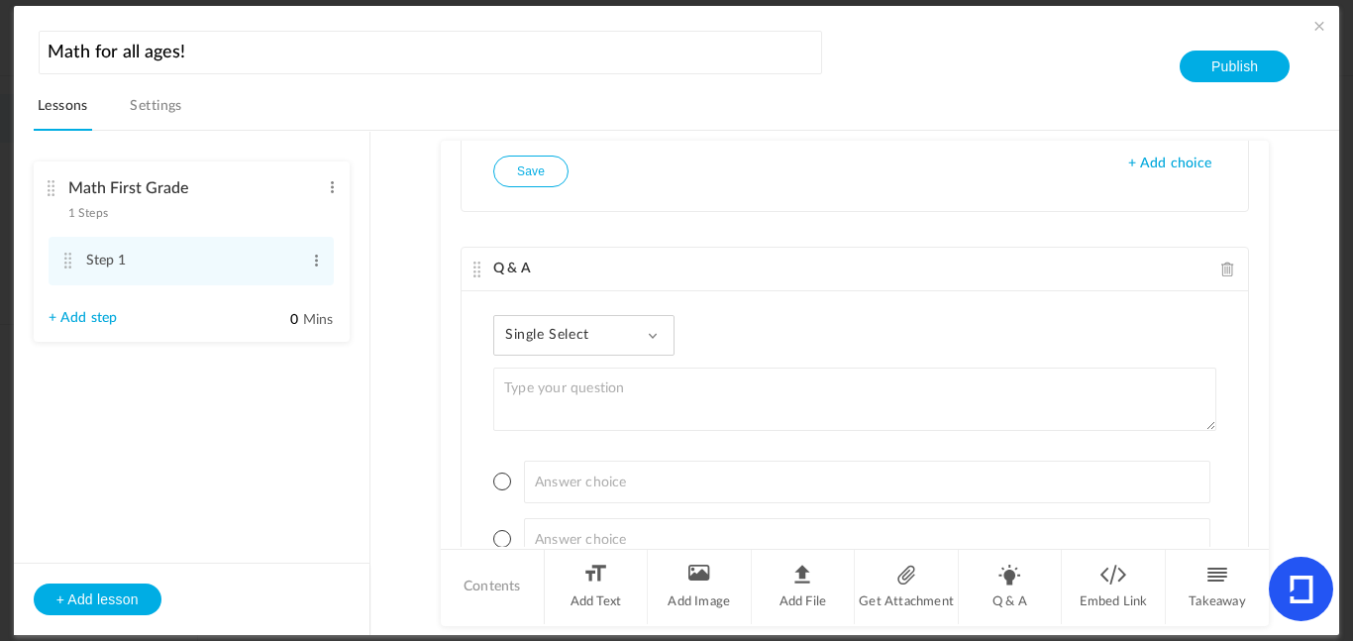
scroll to position [477, 0]
click at [516, 270] on span "Q & A" at bounding box center [512, 271] width 38 height 14
click at [470, 272] on cite at bounding box center [477, 272] width 14 height 16
click at [1174, 583] on li "Takeaway" at bounding box center [1217, 587] width 103 height 74
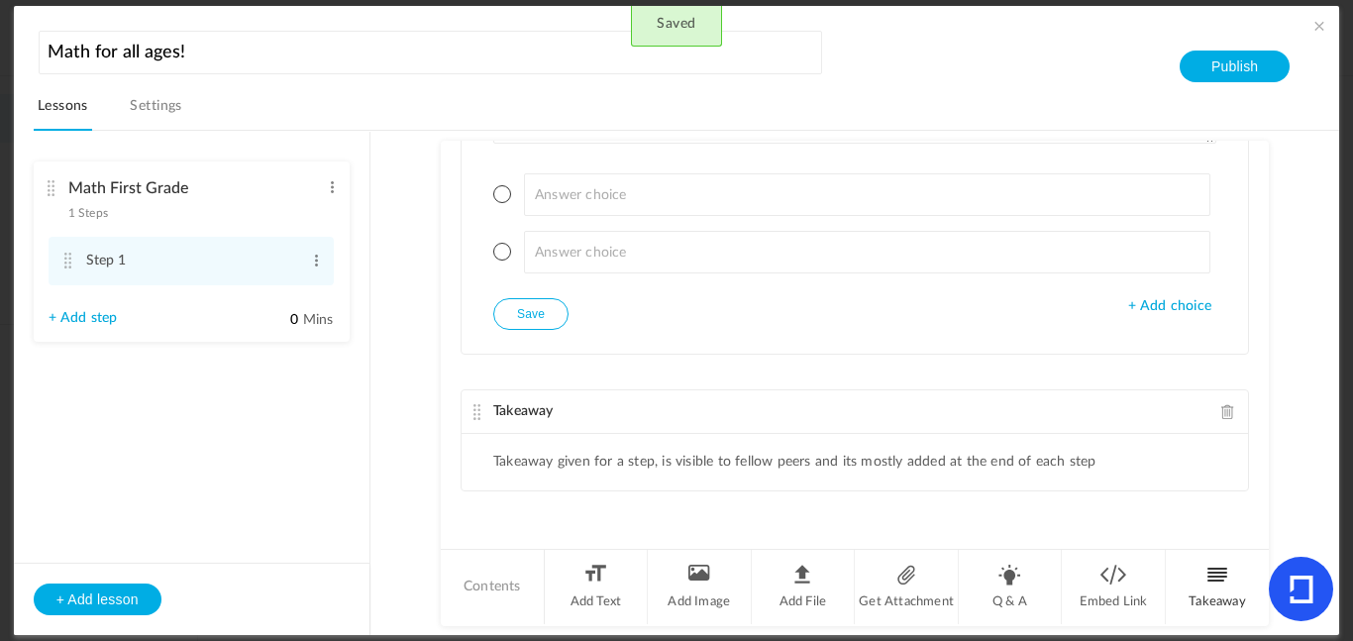
click at [1174, 583] on li "Takeaway" at bounding box center [1217, 587] width 103 height 74
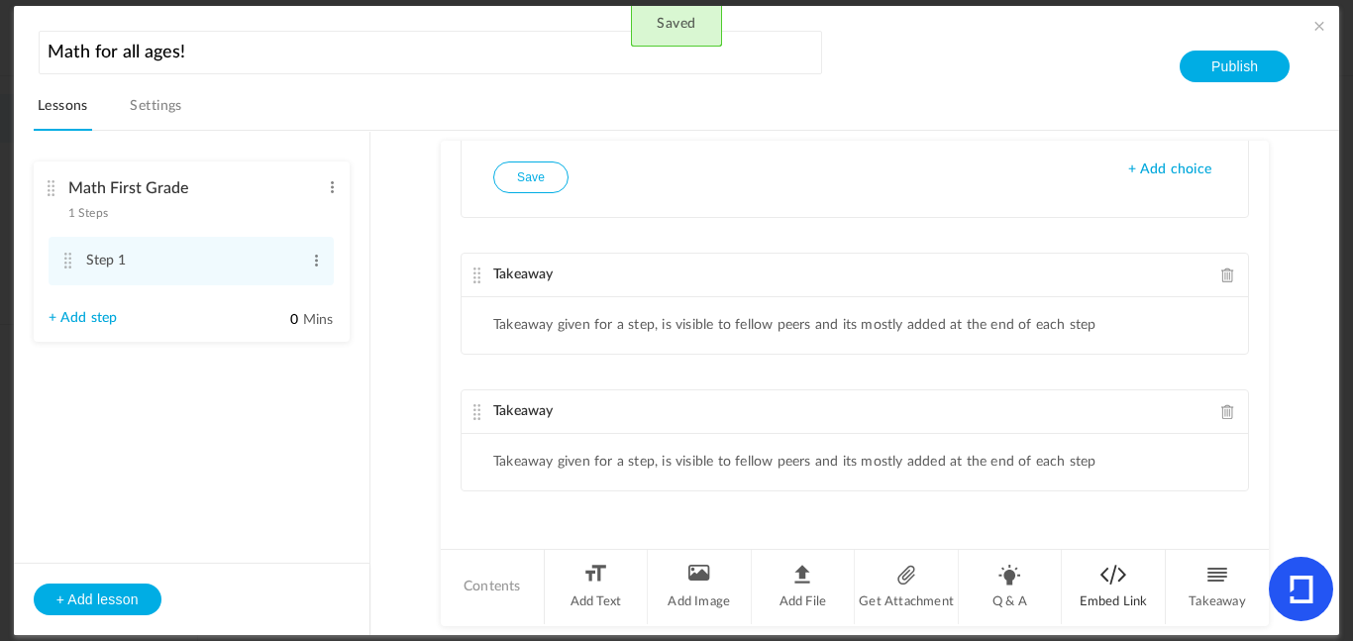
click at [1135, 588] on li "Embed Link" at bounding box center [1114, 587] width 104 height 74
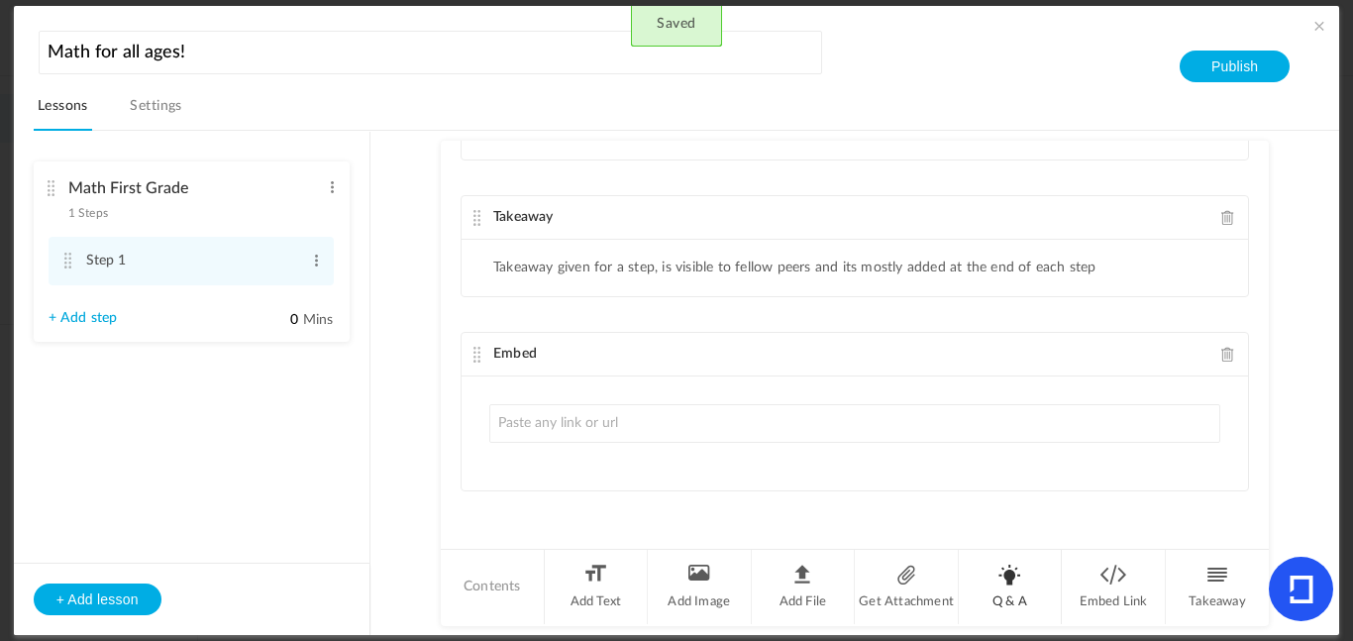
click at [997, 593] on li "Q & A" at bounding box center [1011, 587] width 104 height 74
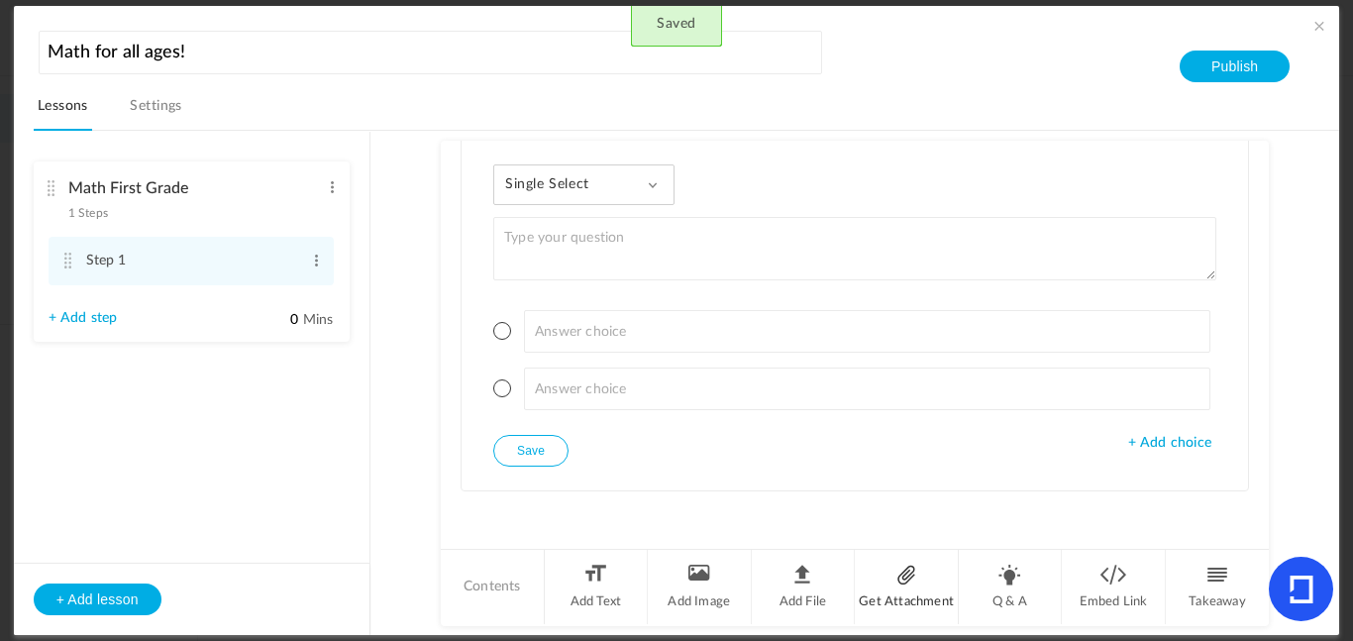
click at [882, 589] on li "Get Attachment" at bounding box center [907, 587] width 104 height 74
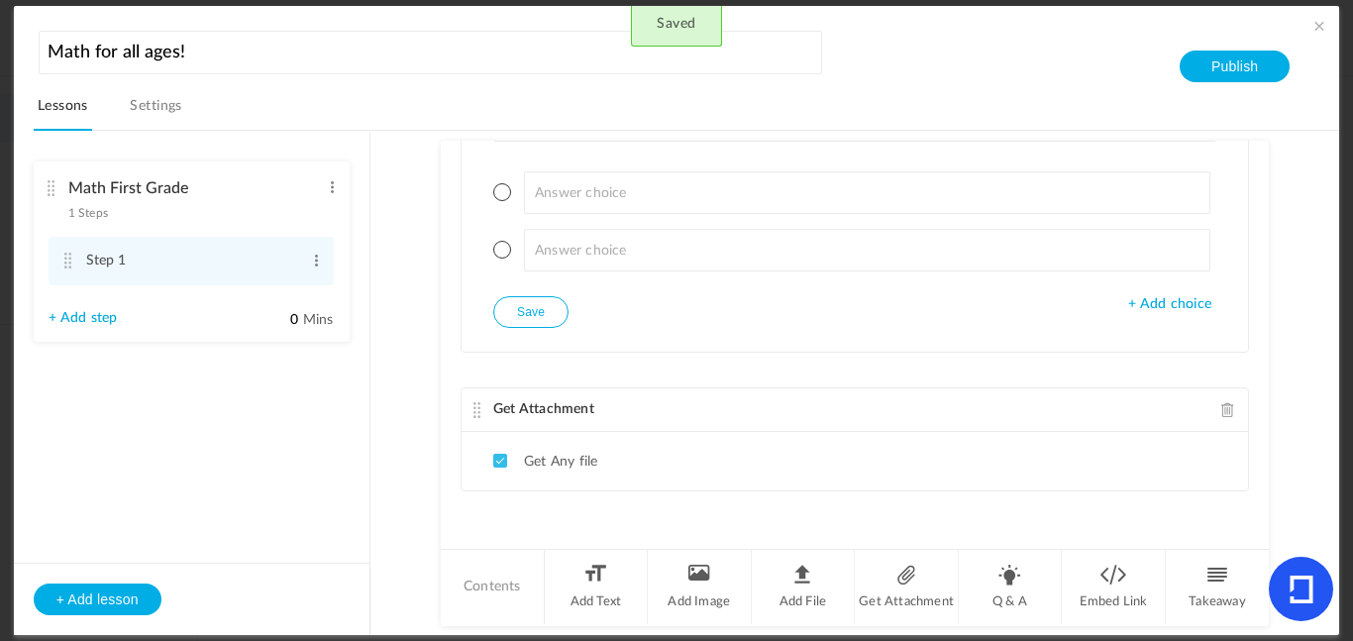
click at [1221, 405] on span at bounding box center [1228, 409] width 14 height 15
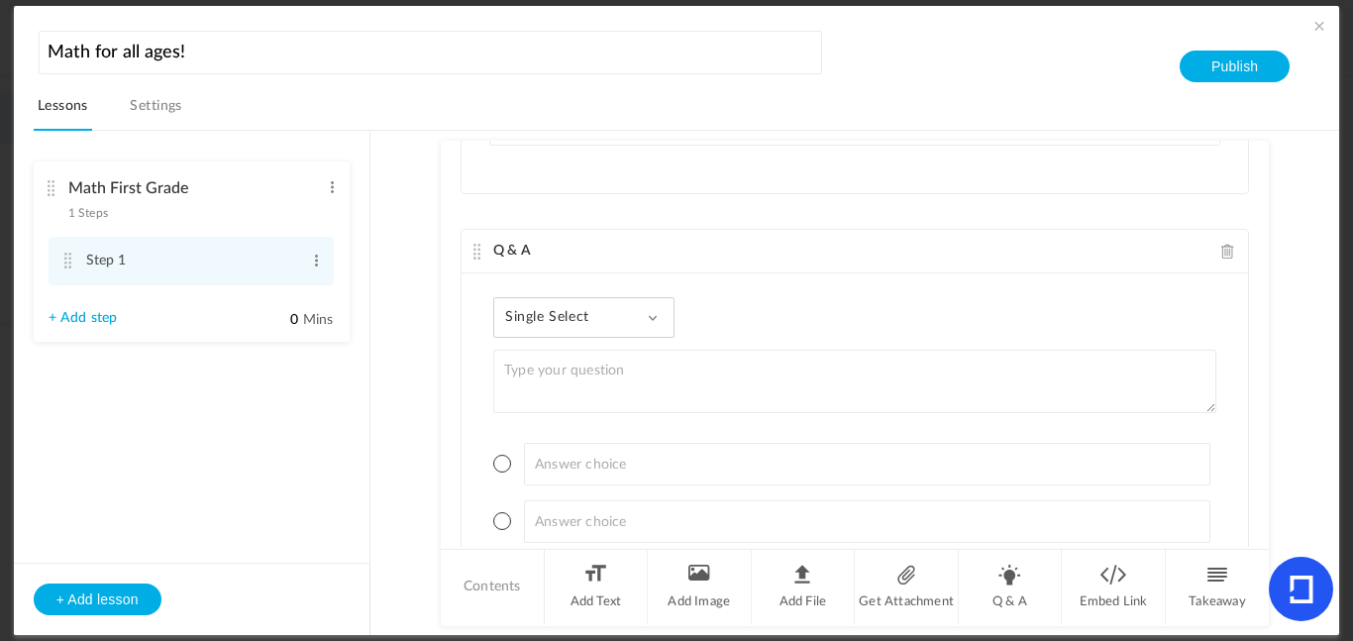
scroll to position [1366, 0]
click at [1221, 279] on span at bounding box center [1228, 280] width 14 height 15
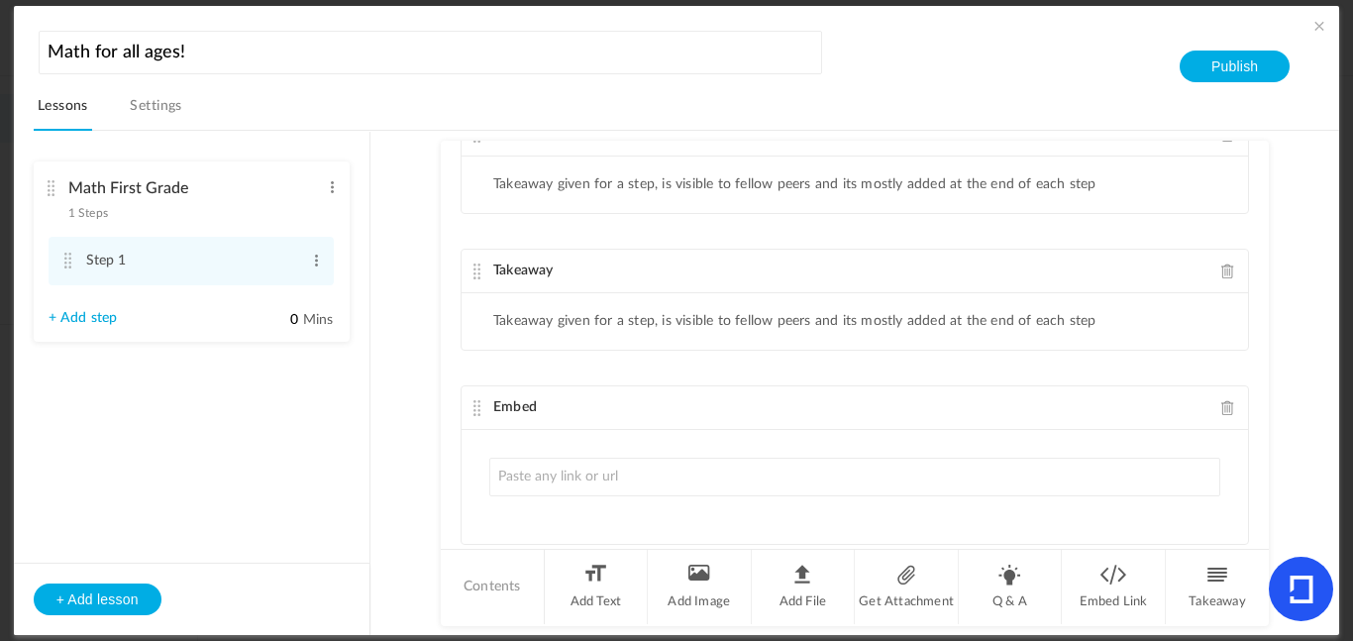
scroll to position [1048, 0]
click at [1226, 393] on div "Embed" at bounding box center [855, 405] width 786 height 44
click at [1222, 404] on span at bounding box center [1228, 404] width 14 height 15
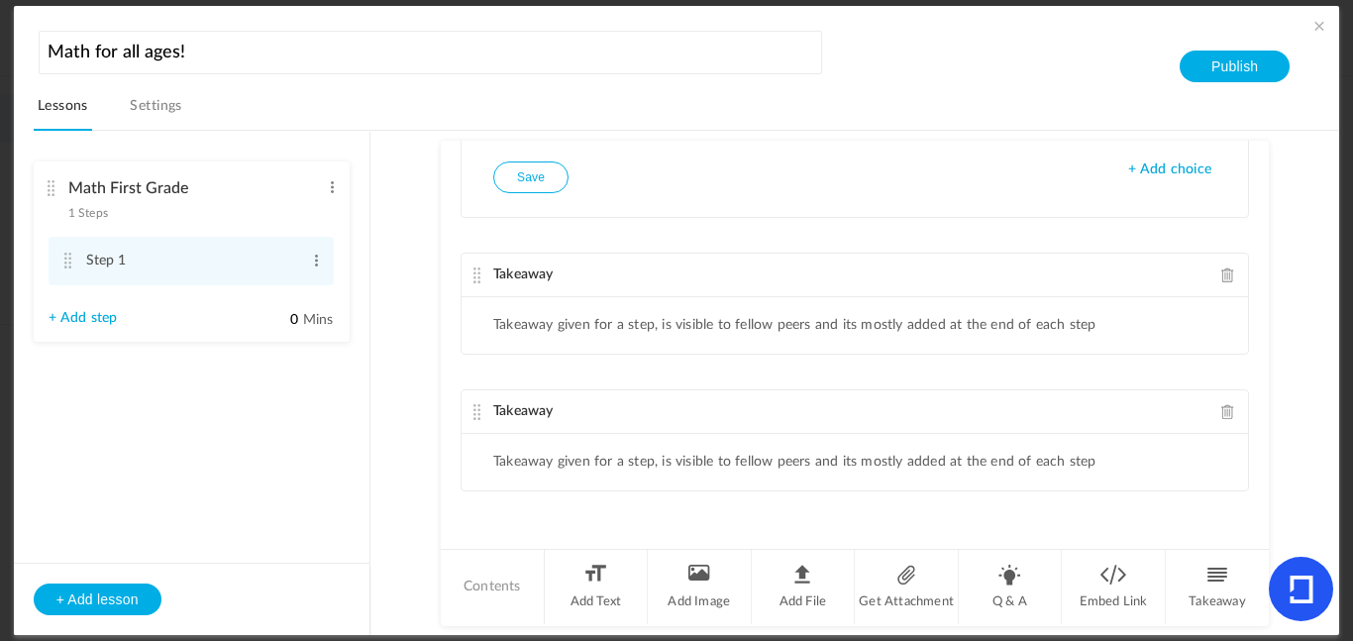
click at [1221, 416] on span at bounding box center [1228, 411] width 14 height 15
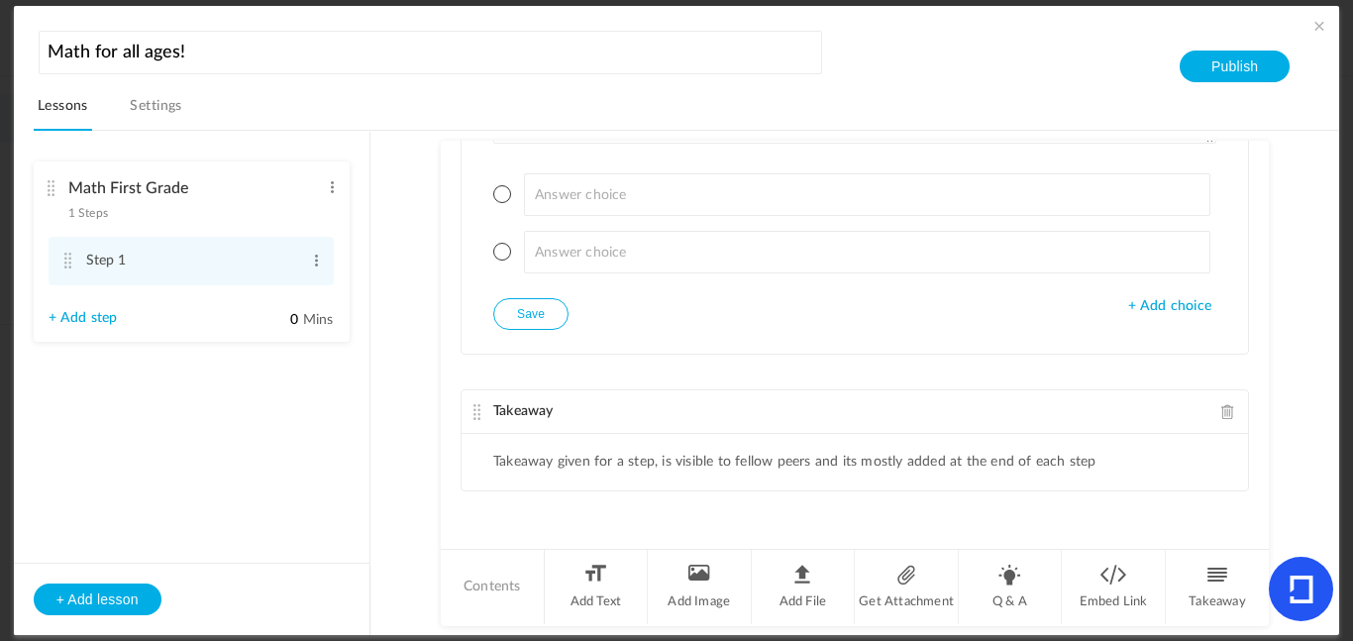
click at [1221, 414] on span at bounding box center [1228, 411] width 14 height 15
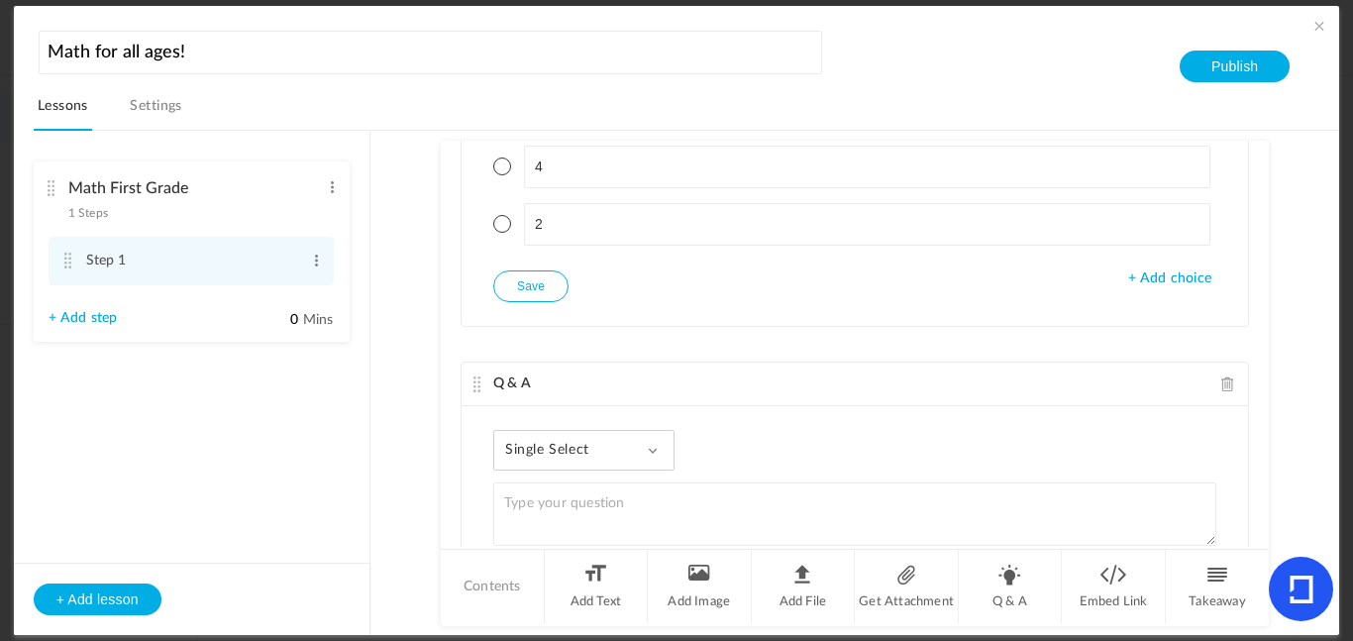
scroll to position [356, 0]
click at [1216, 404] on div "Q & A" at bounding box center [855, 394] width 786 height 44
click at [1221, 400] on span at bounding box center [1228, 393] width 14 height 15
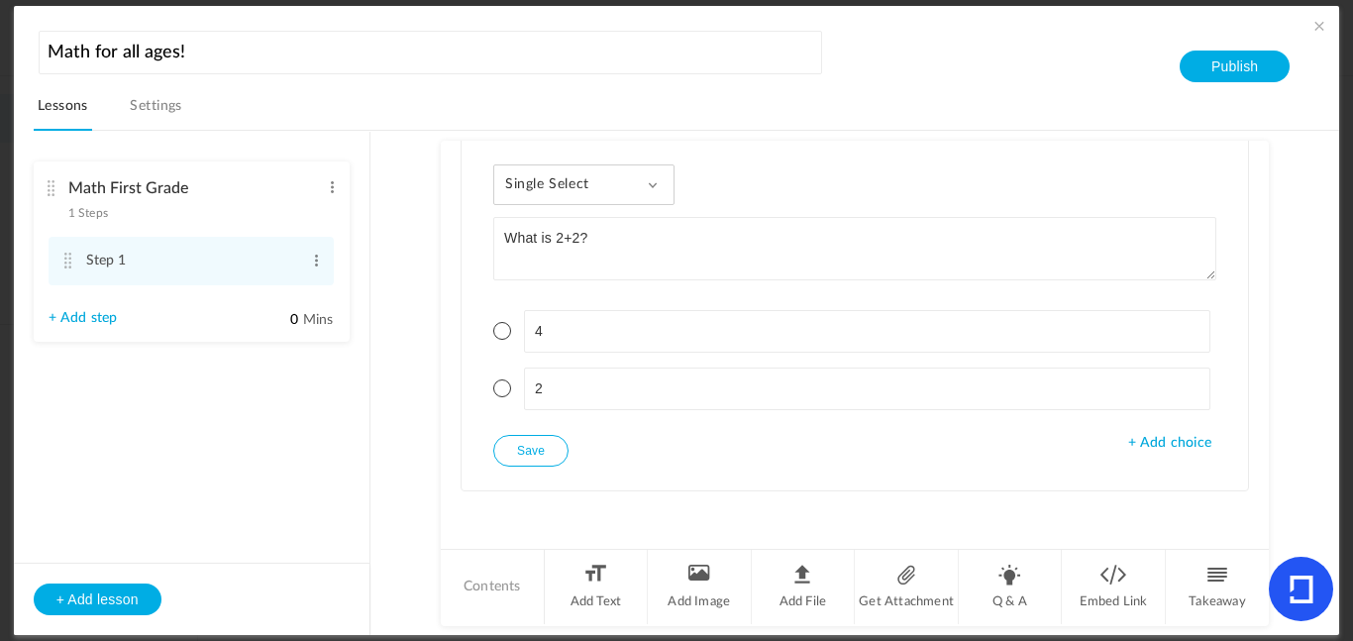
click at [1181, 435] on span "+ Add choice" at bounding box center [1169, 443] width 83 height 17
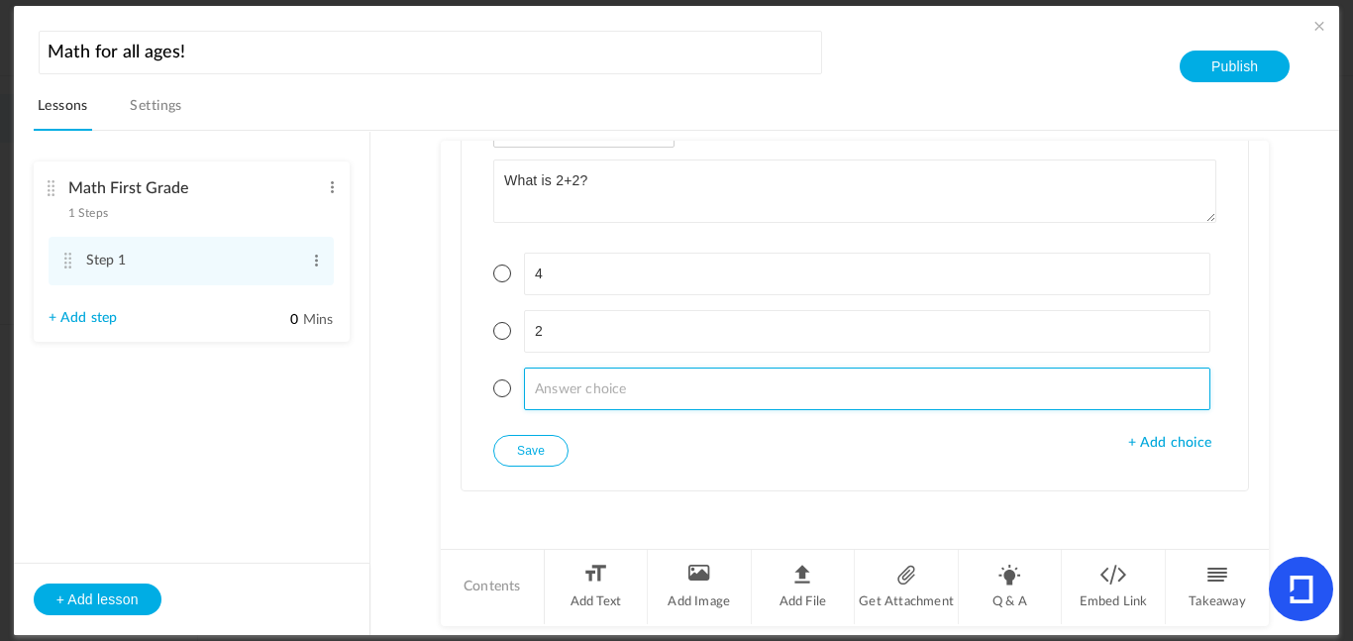
click at [771, 393] on input at bounding box center [867, 388] width 687 height 43
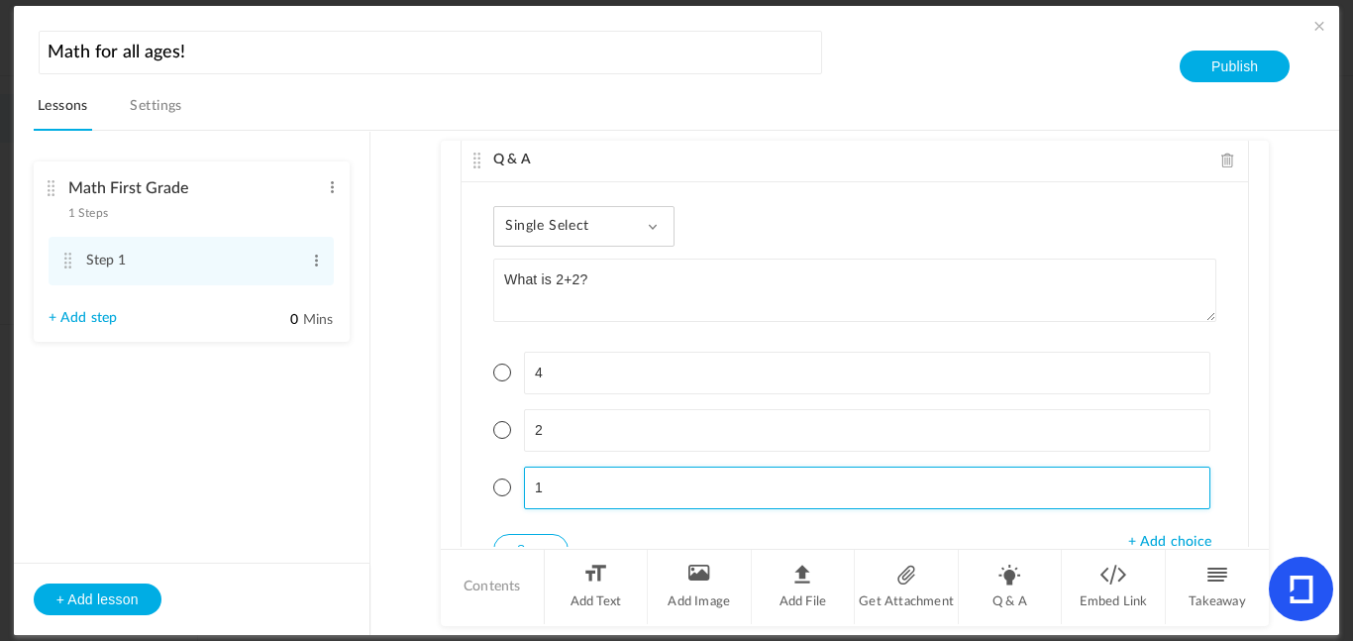
scroll to position [152, 0]
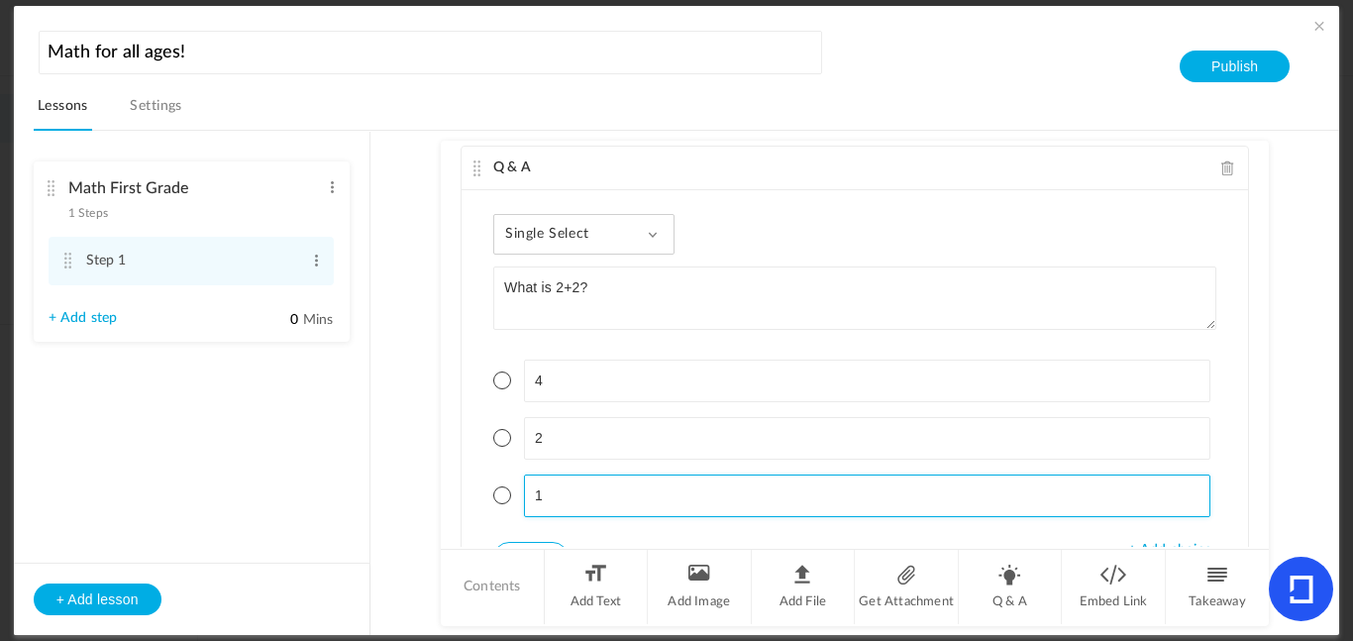
type input "1"
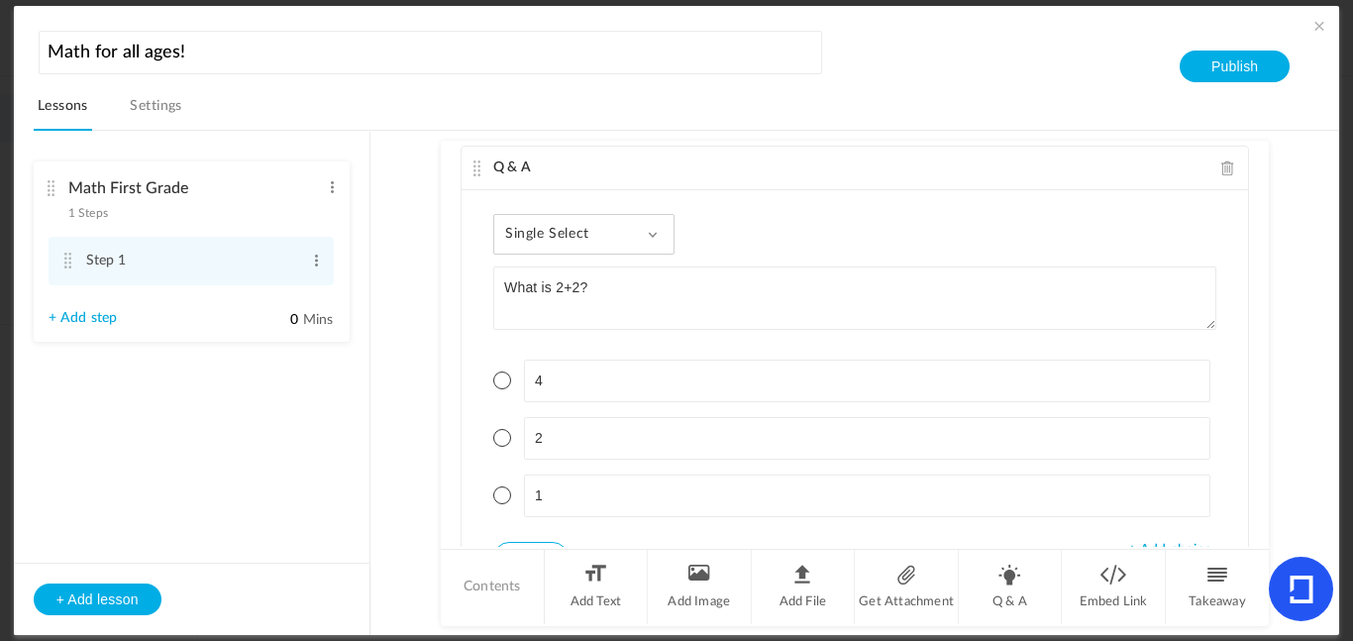
click at [511, 369] on li "4" at bounding box center [854, 381] width 723 height 43
click at [503, 372] on span at bounding box center [502, 380] width 18 height 18
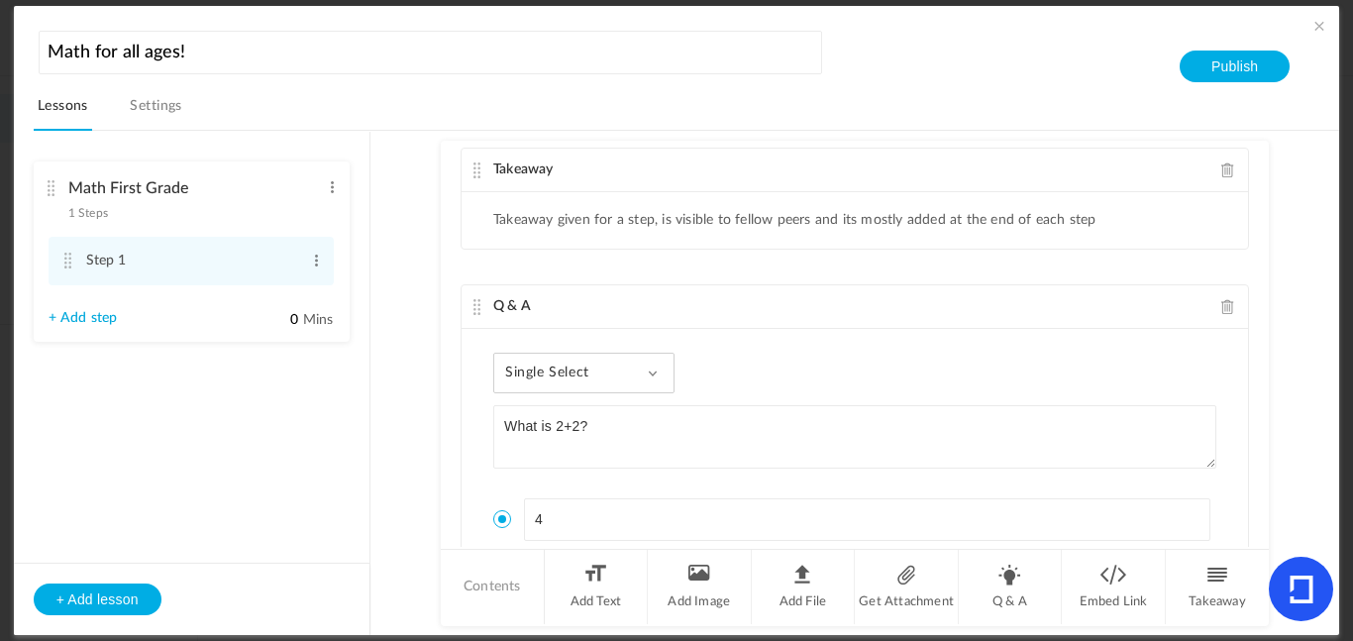
scroll to position [0, 0]
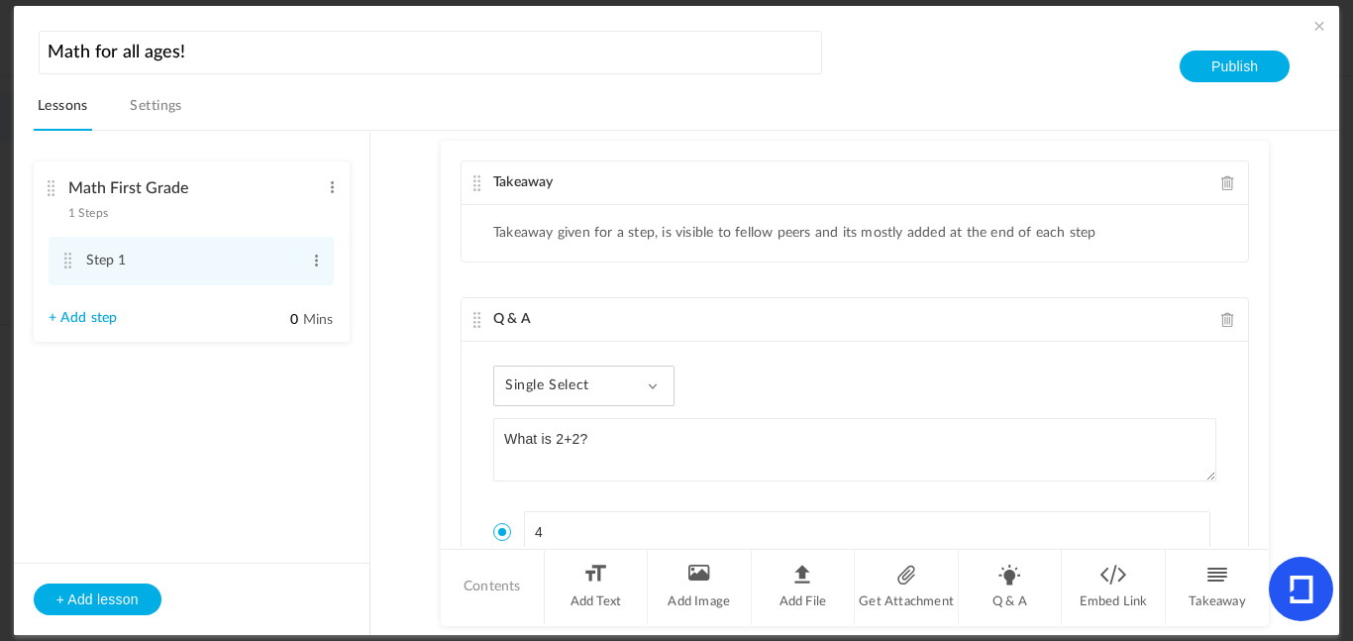
click at [509, 182] on span "Takeaway" at bounding box center [523, 182] width 60 height 14
click at [1221, 179] on span at bounding box center [1228, 182] width 14 height 15
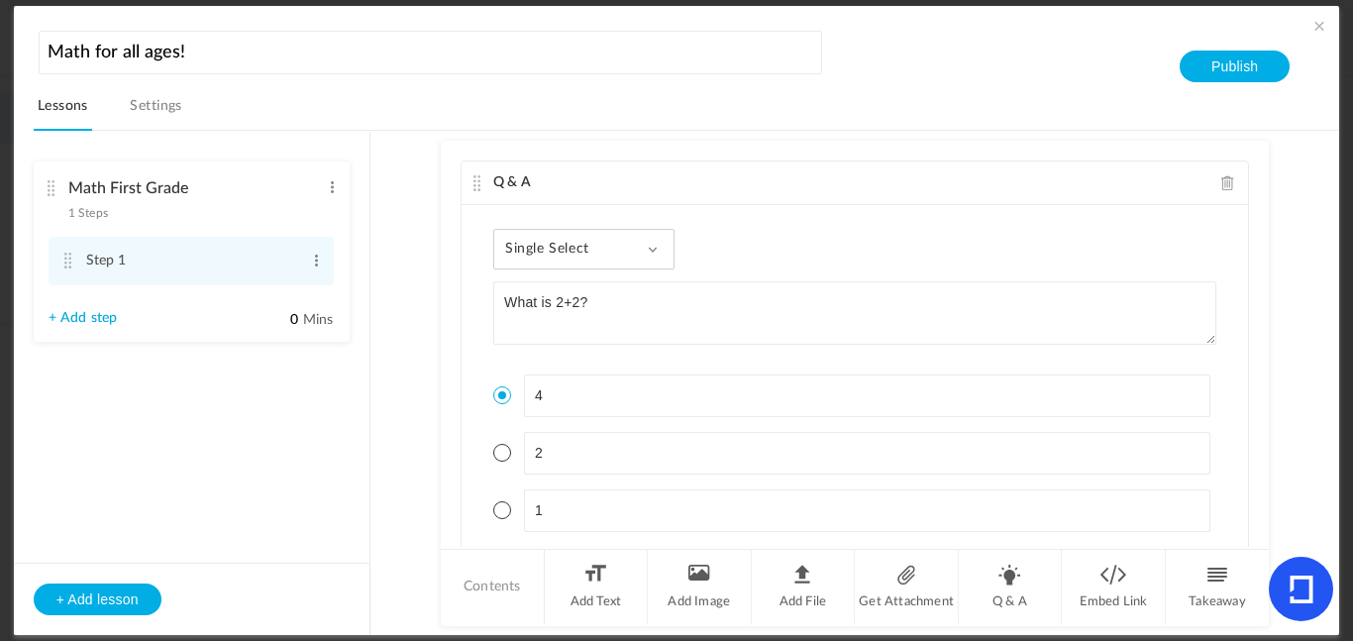
scroll to position [122, 0]
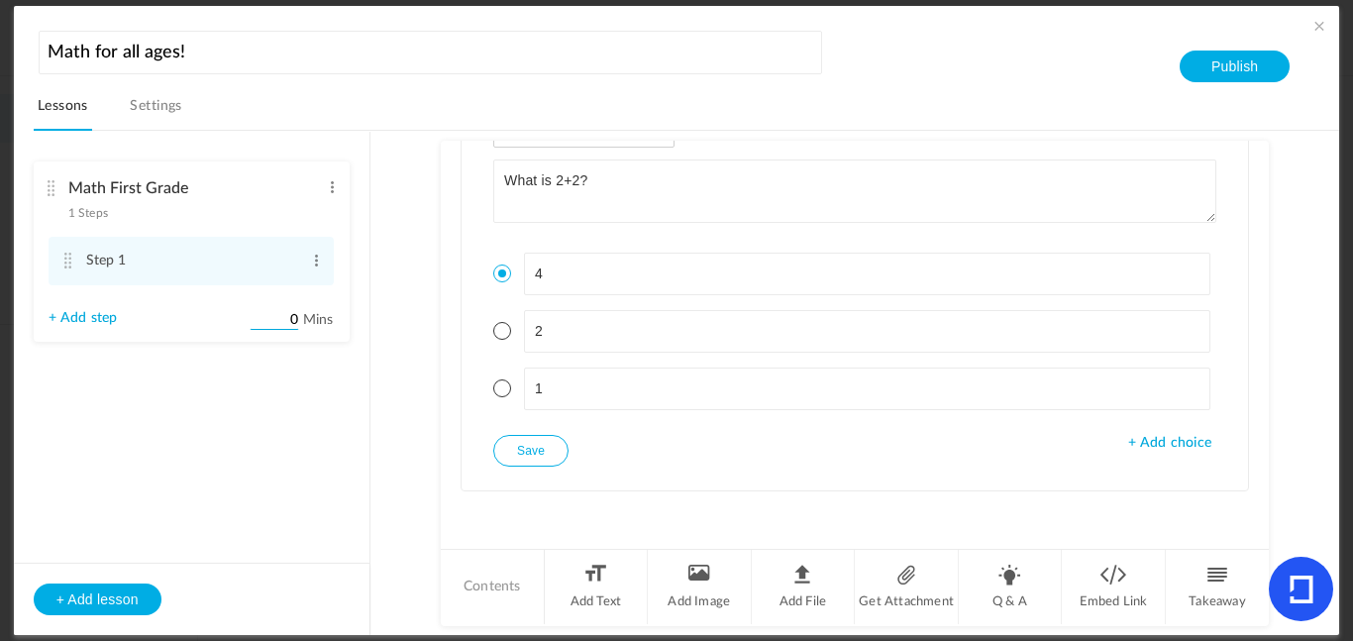
click at [291, 316] on input "0" at bounding box center [275, 320] width 50 height 19
click at [322, 363] on ul "Math First Grade 1 Steps Edit Delete Step 1 Edit Delete + Add step" at bounding box center [192, 266] width 356 height 269
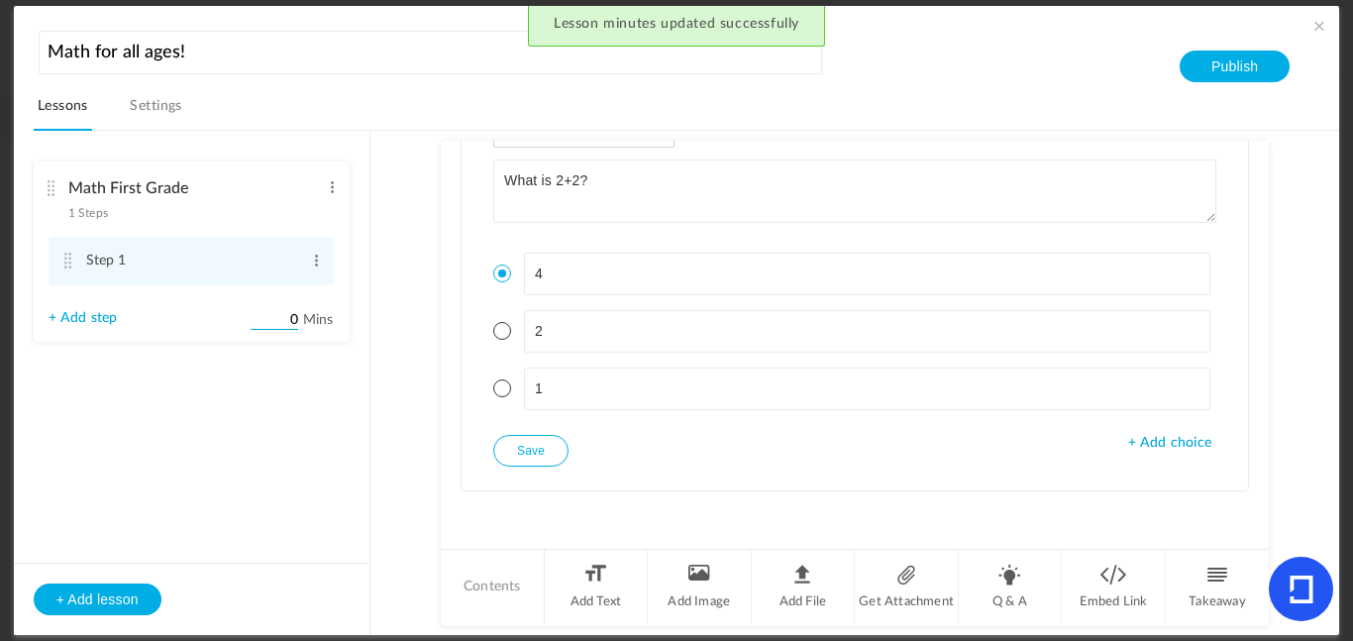
click at [296, 319] on input "0" at bounding box center [275, 320] width 50 height 19
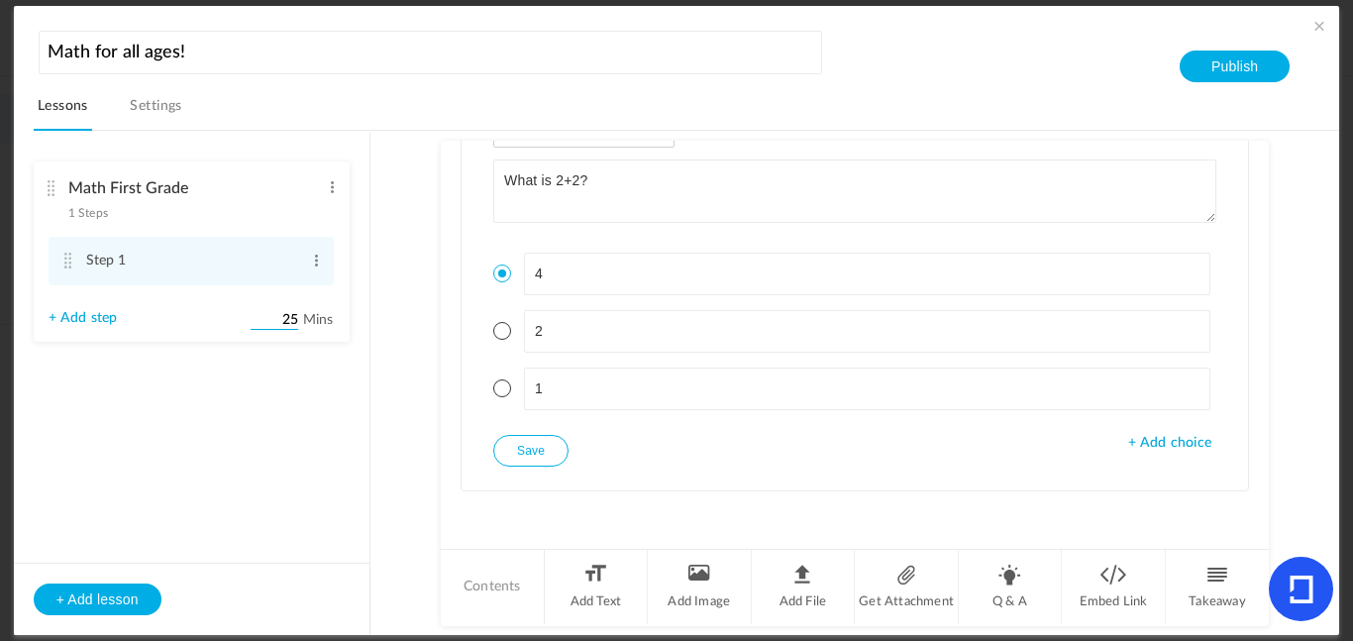
type input "25"
click at [1226, 59] on button "Publish" at bounding box center [1235, 67] width 110 height 32
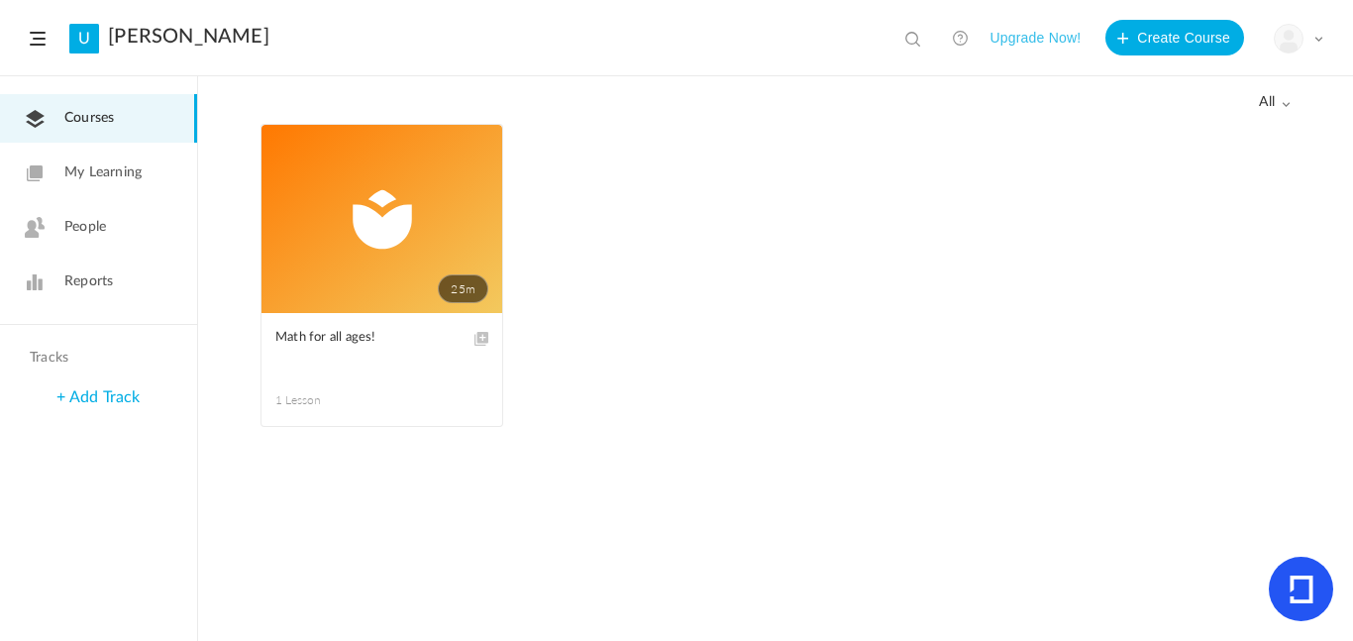
click at [390, 221] on link "25m" at bounding box center [381, 219] width 241 height 188
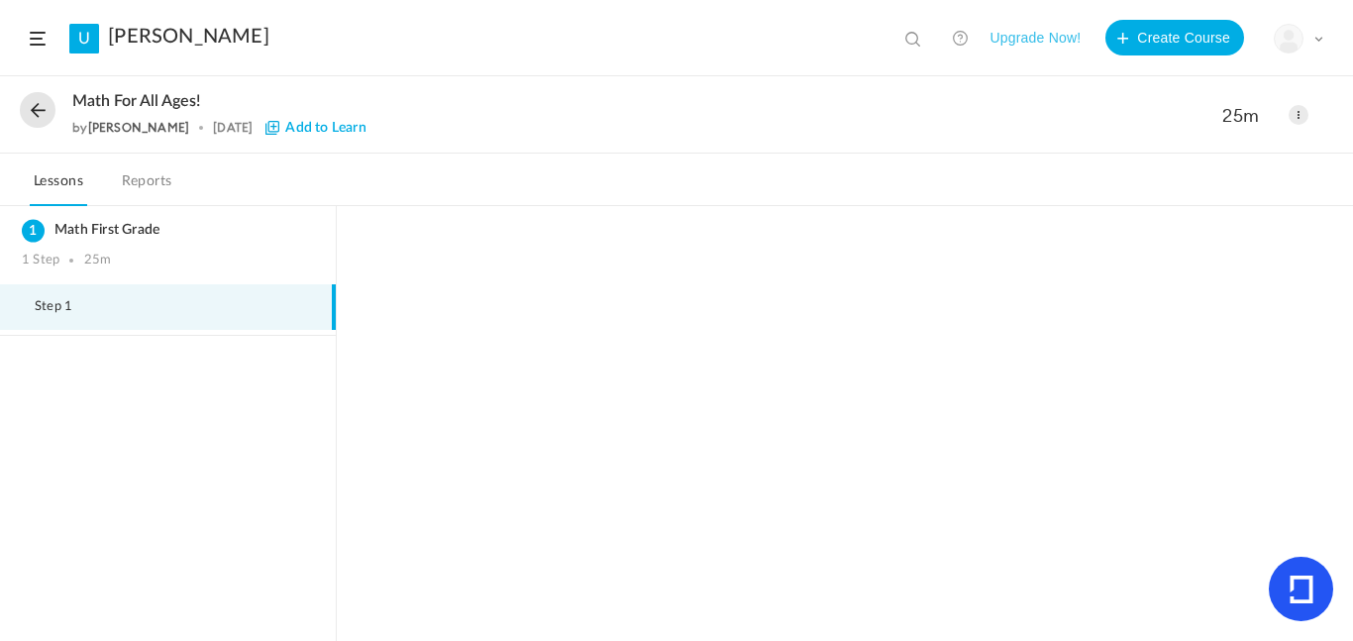
click at [307, 325] on li "Step 1" at bounding box center [168, 307] width 336 height 46
click at [287, 247] on div "Math First Grade 1 Step 25m" at bounding box center [168, 245] width 336 height 78
click at [259, 316] on li "Step 1" at bounding box center [168, 307] width 336 height 46
click at [150, 247] on div "Math First Grade 1 Step 25m" at bounding box center [168, 245] width 336 height 78
click at [55, 237] on h3 "Math First Grade" at bounding box center [168, 230] width 292 height 17
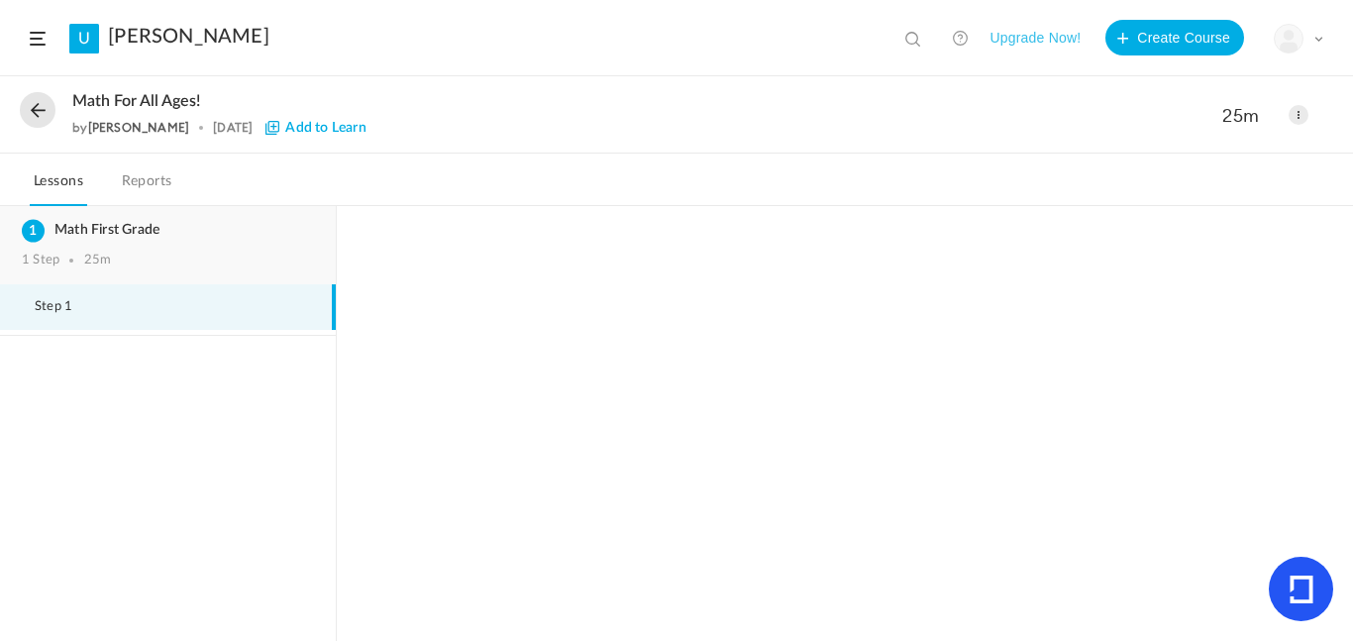
click at [37, 232] on h3 "Math First Grade" at bounding box center [168, 230] width 292 height 17
click at [161, 181] on link "Reports" at bounding box center [147, 187] width 58 height 38
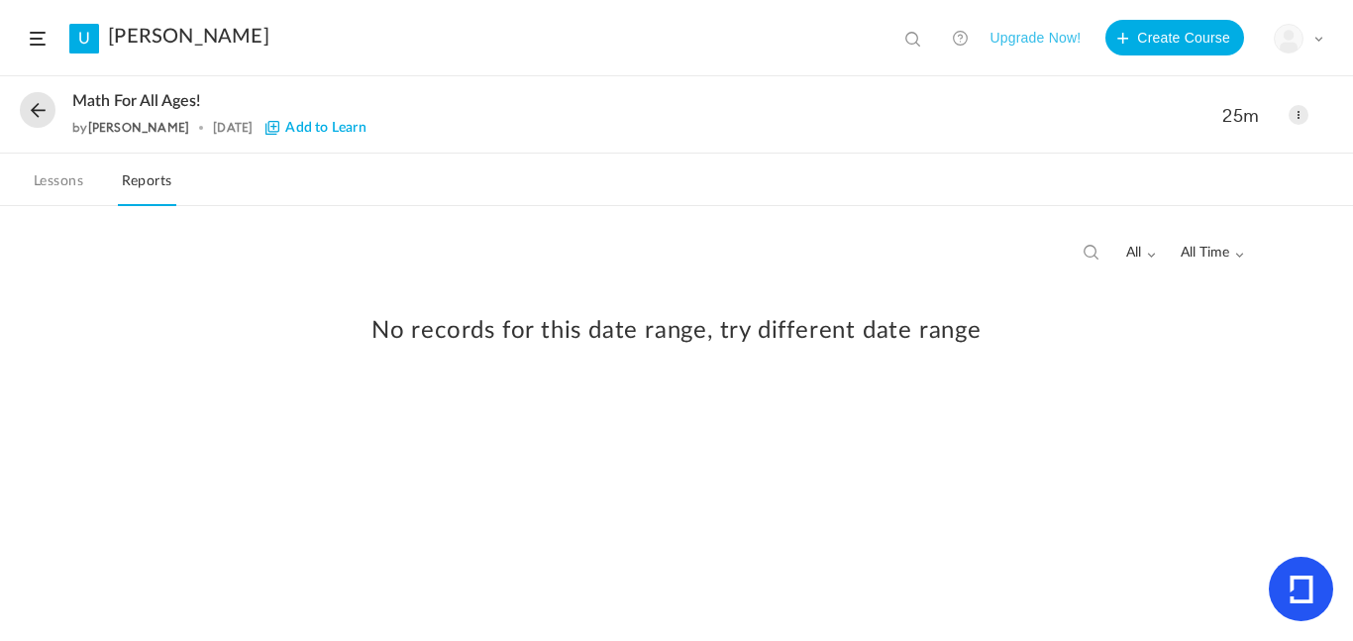
click at [70, 188] on link "Lessons" at bounding box center [58, 187] width 57 height 38
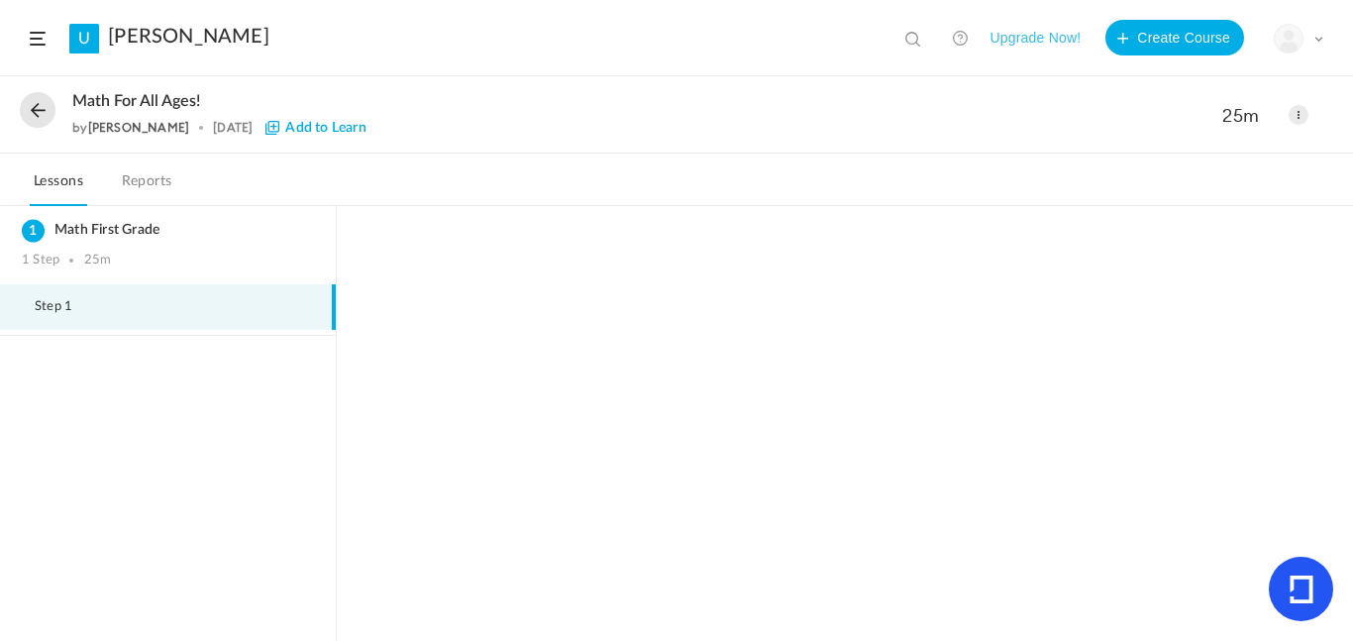
click at [41, 112] on button at bounding box center [38, 110] width 36 height 36
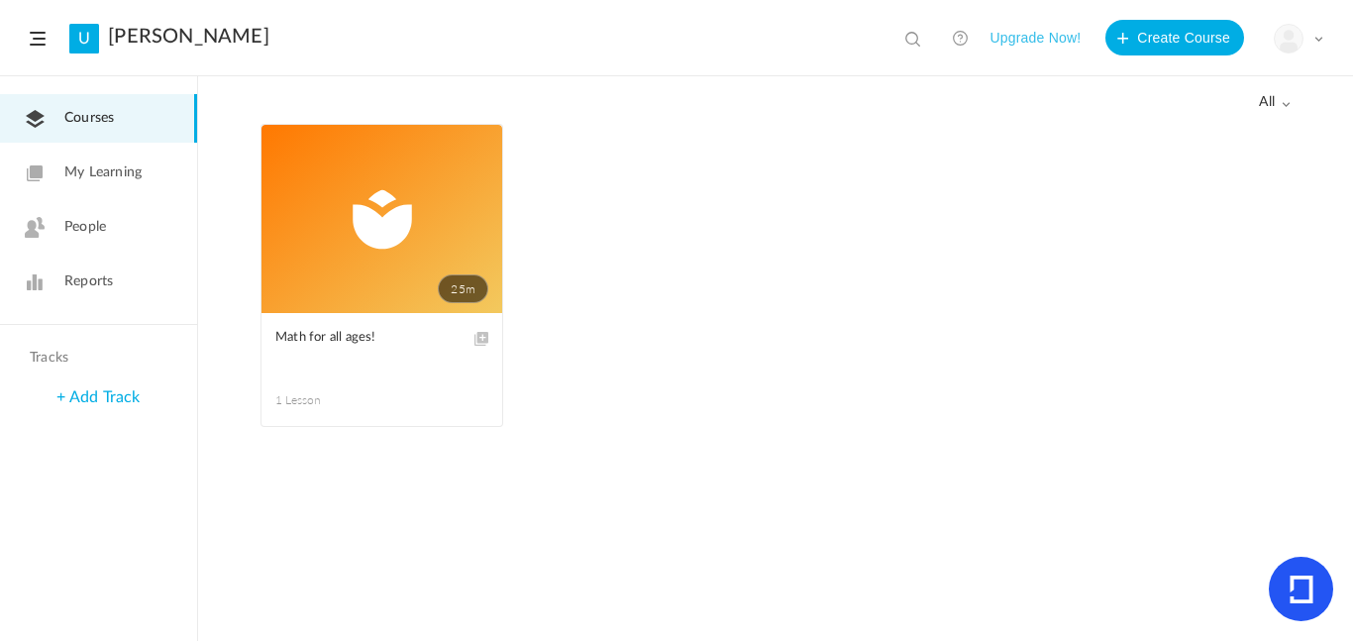
click at [358, 211] on link "25m" at bounding box center [381, 219] width 241 height 188
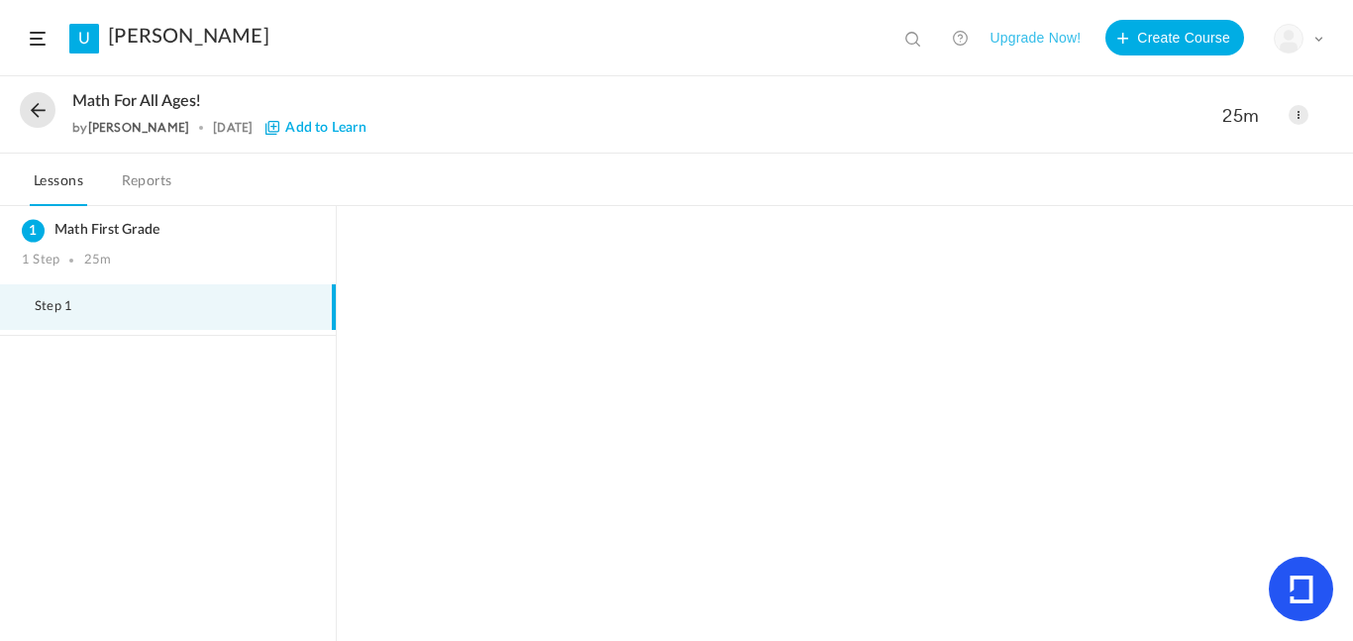
click at [115, 286] on li "Step 1" at bounding box center [168, 307] width 336 height 46
click at [27, 102] on button at bounding box center [38, 110] width 36 height 36
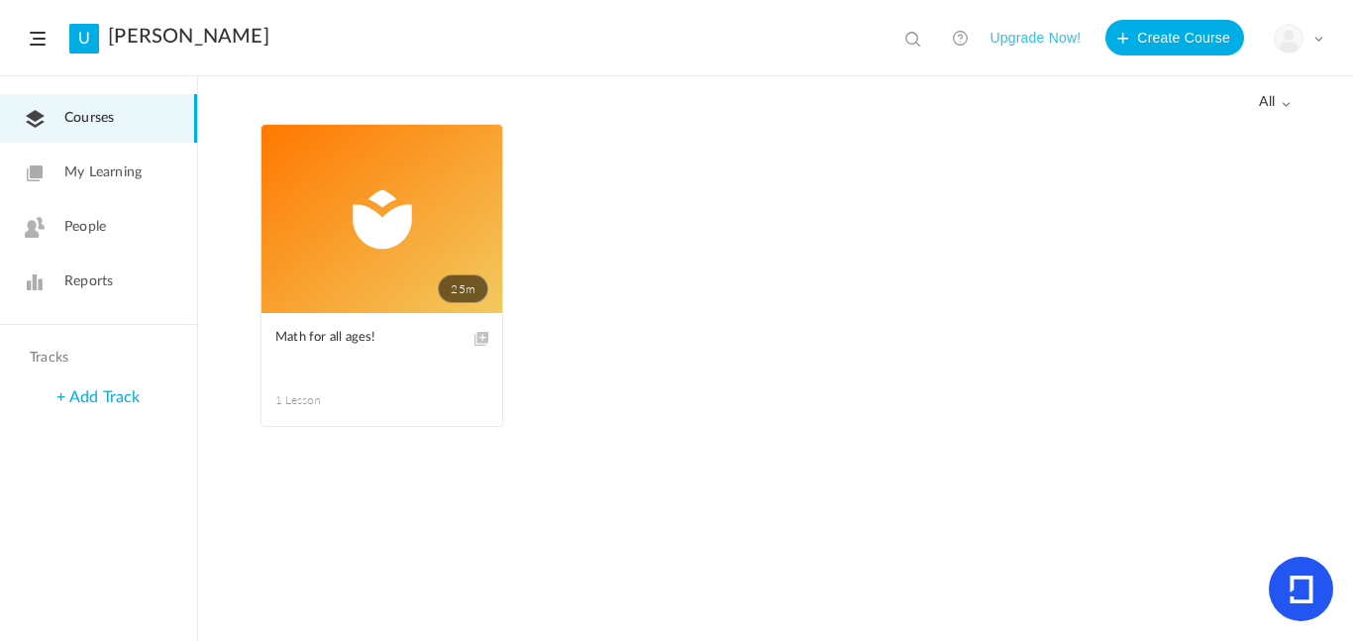
click at [86, 231] on span "People" at bounding box center [85, 227] width 42 height 21
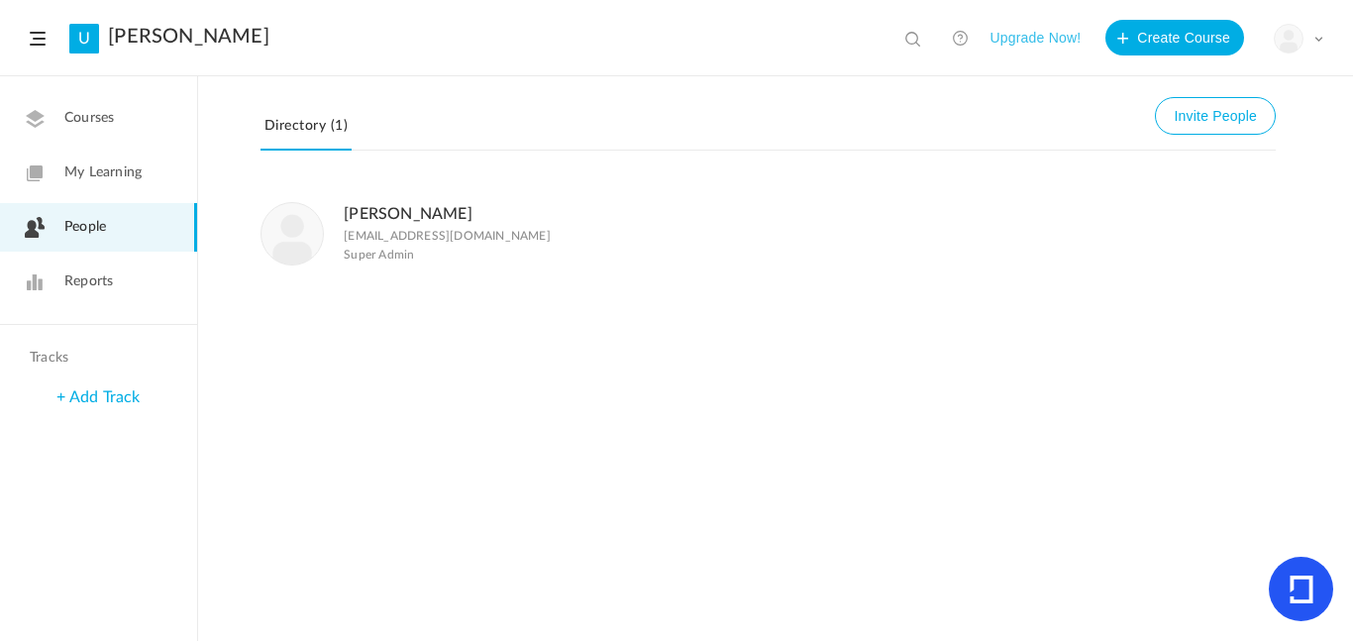
click at [54, 158] on link "My Learning" at bounding box center [98, 173] width 197 height 49
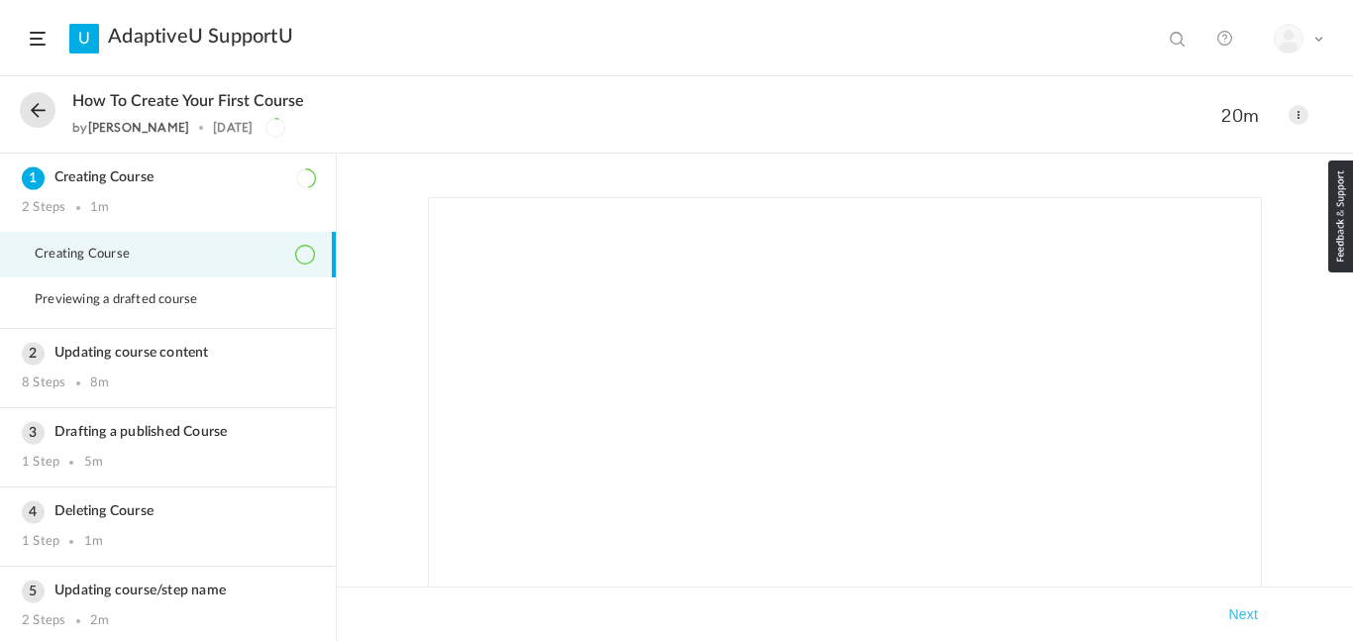
scroll to position [42, 0]
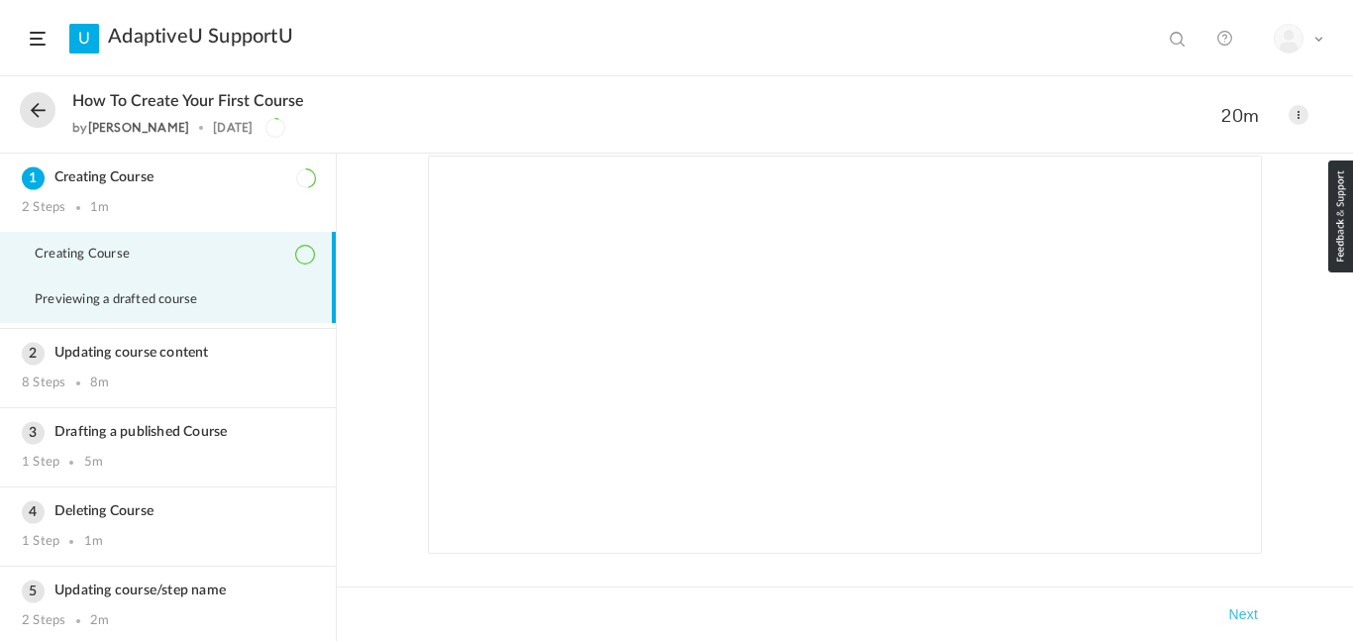
click at [218, 301] on span "Previewing a drafted course" at bounding box center [128, 300] width 187 height 16
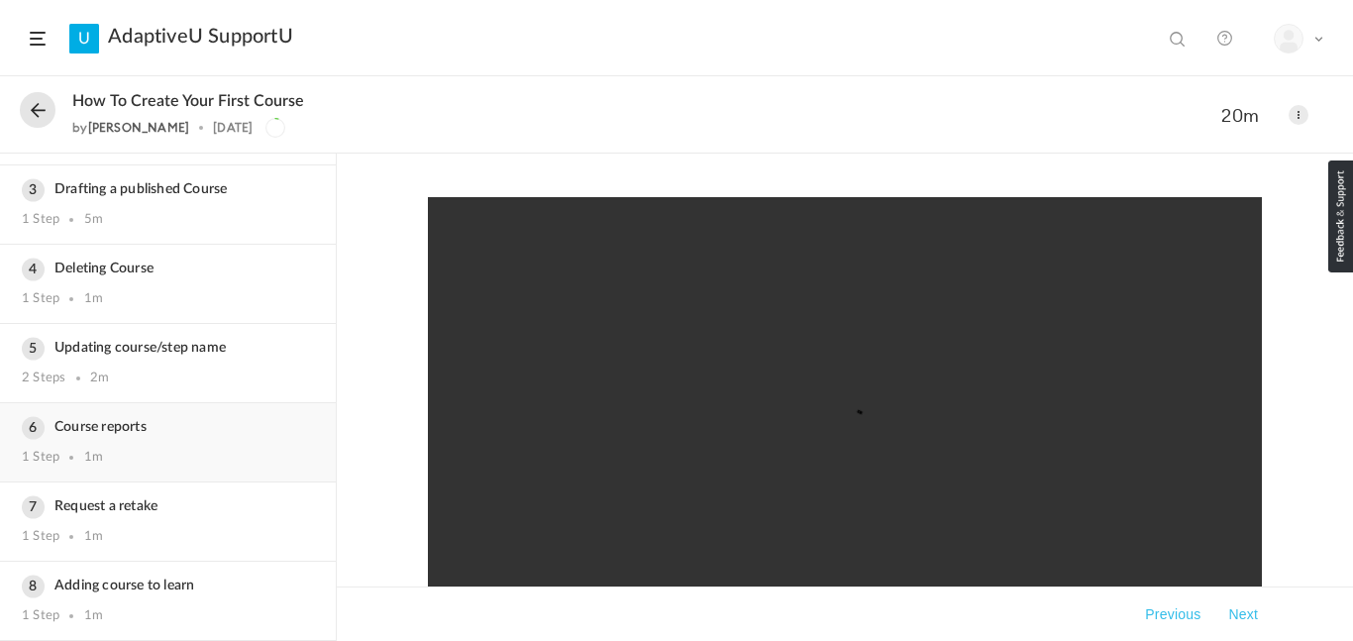
scroll to position [0, 0]
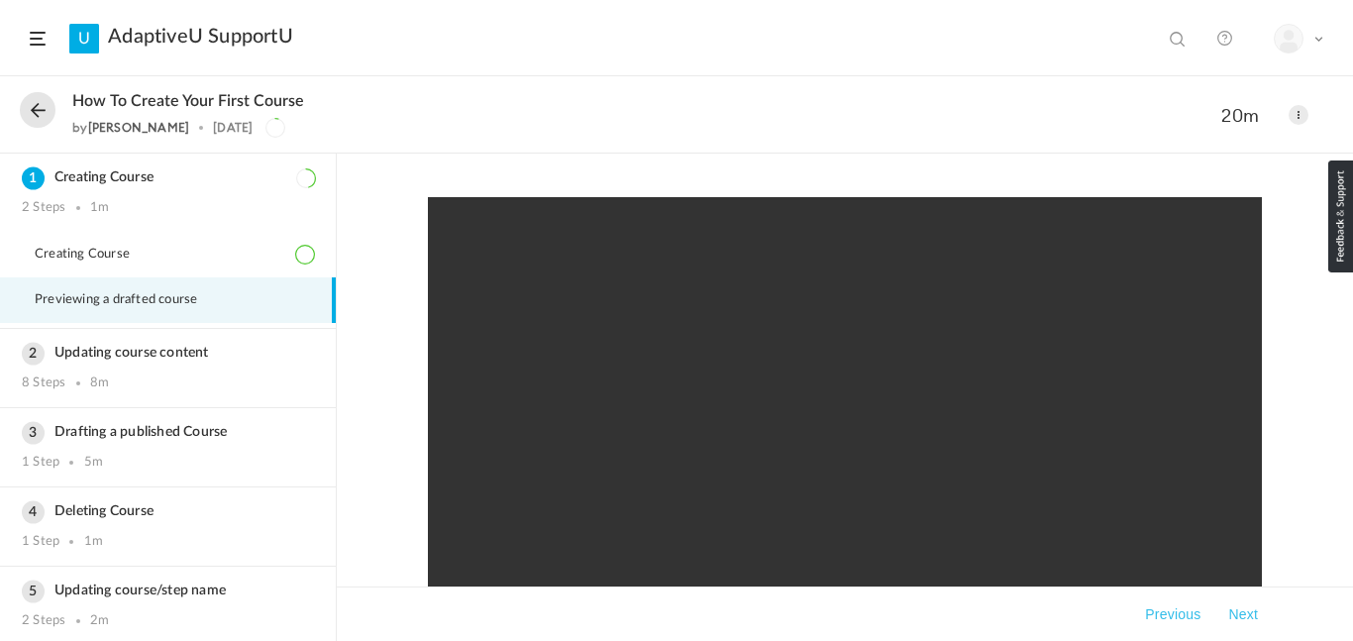
click at [795, 428] on video at bounding box center [845, 454] width 834 height 515
click at [59, 103] on div "How to create your first course by Saranya Kannan 4 Dec 2020" at bounding box center [590, 115] width 1140 height 46
click at [41, 114] on button at bounding box center [38, 110] width 36 height 36
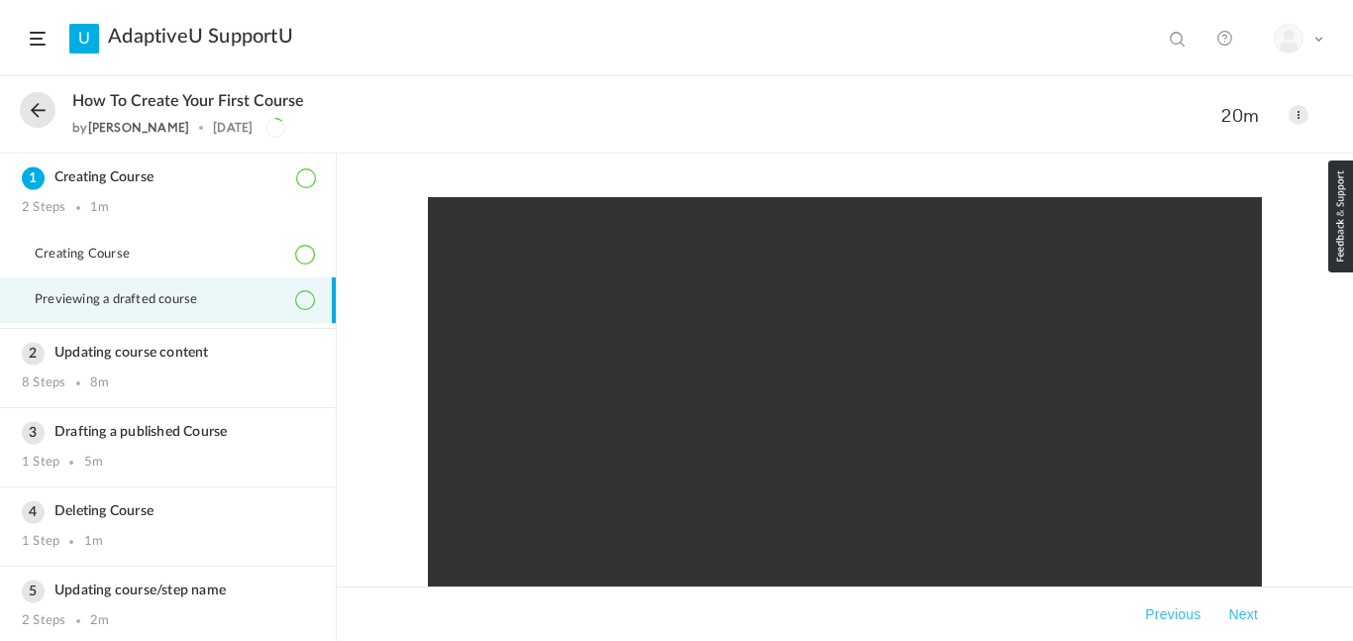
click at [43, 32] on span at bounding box center [38, 39] width 16 height 14
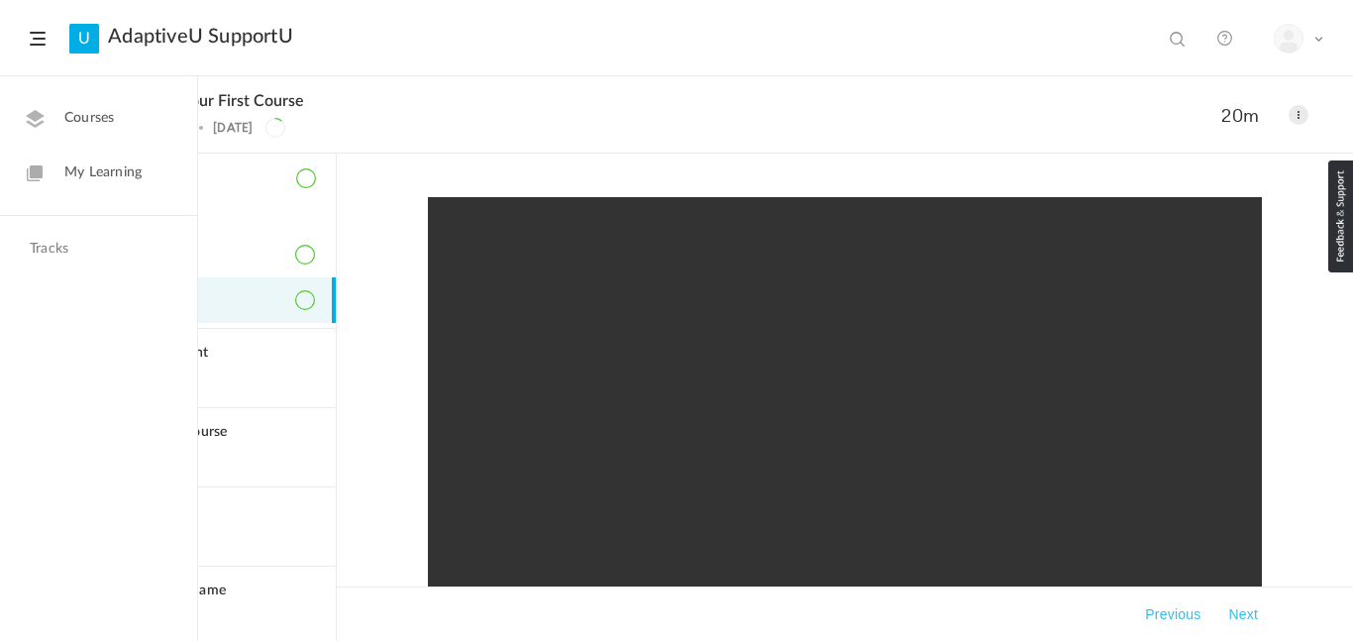
click at [78, 117] on span "Courses" at bounding box center [89, 118] width 50 height 21
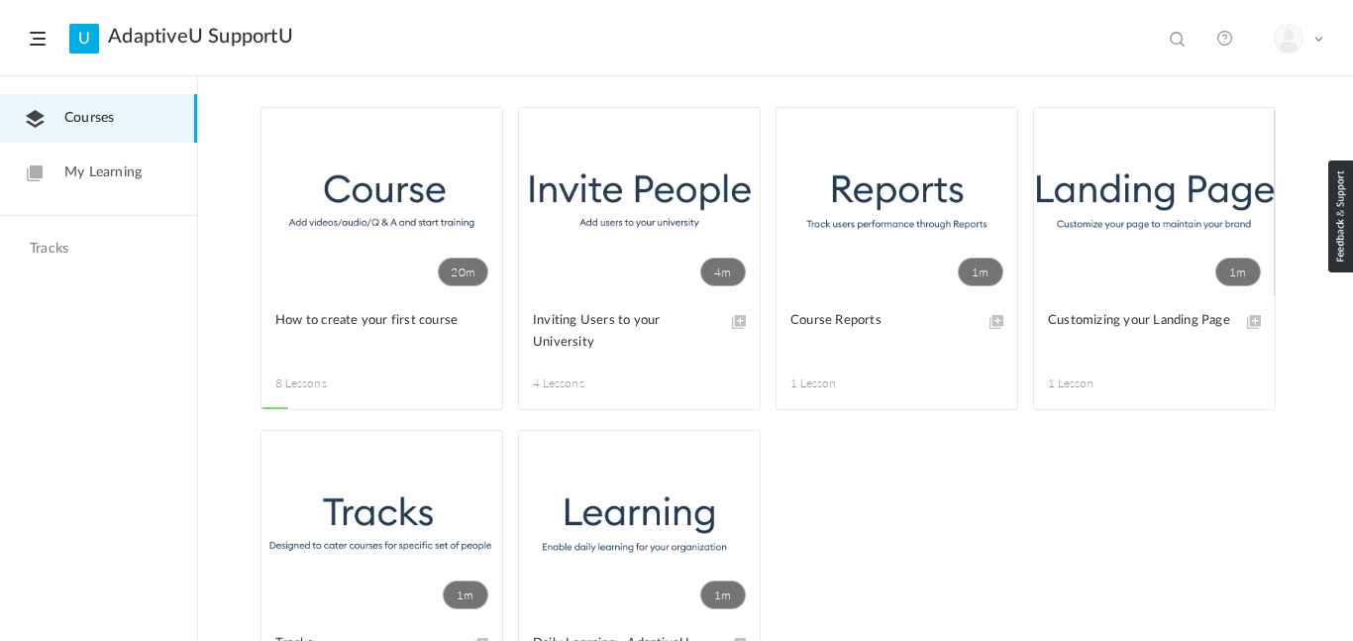
click at [92, 160] on link "My Learning" at bounding box center [98, 173] width 197 height 49
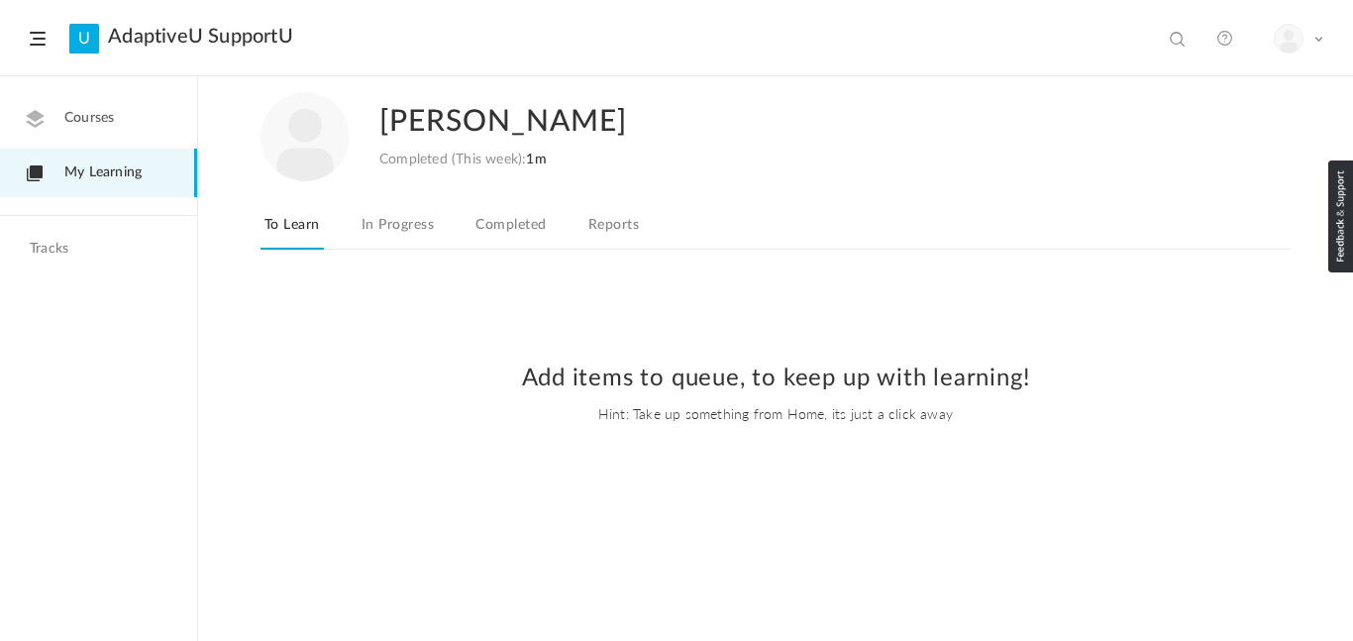
click at [82, 108] on span "Courses" at bounding box center [89, 118] width 50 height 21
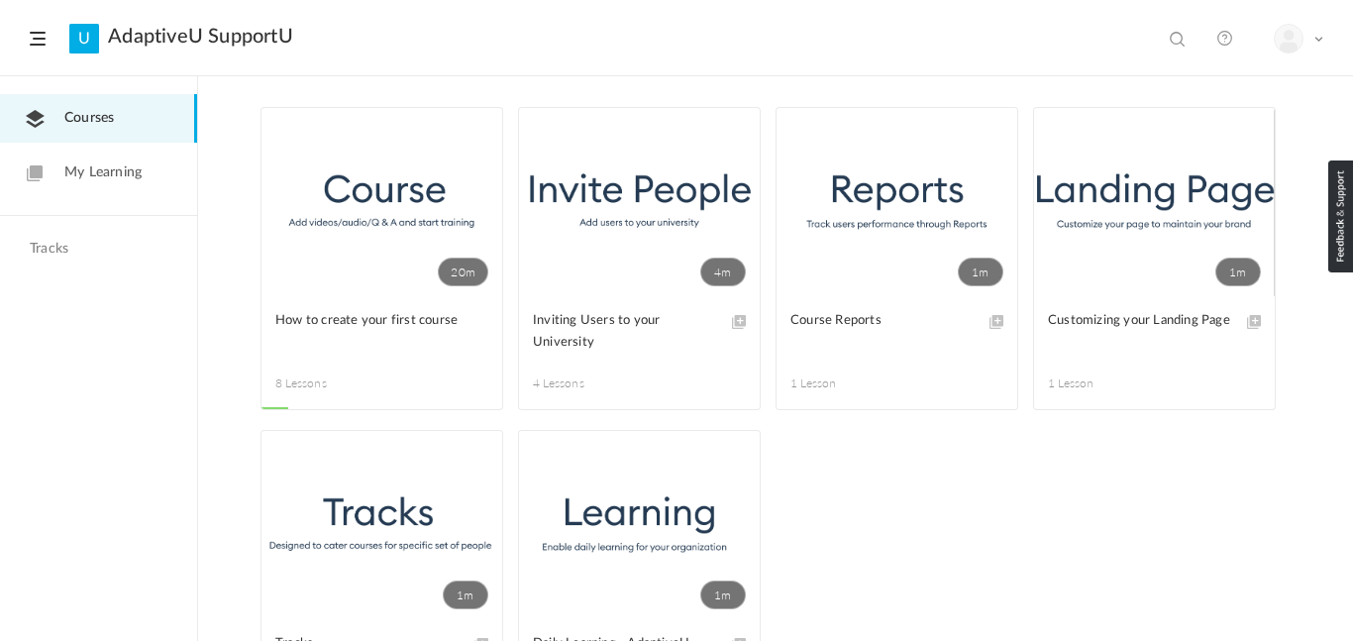
click at [309, 83] on div "All" at bounding box center [775, 92] width 1030 height 30
click at [552, 266] on span at bounding box center [545, 273] width 25 height 25
